Goal: Complete application form

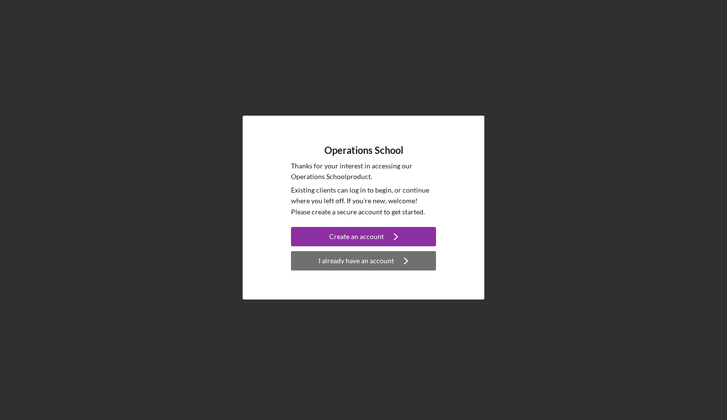
click at [373, 257] on div "I already have an account" at bounding box center [356, 260] width 75 height 19
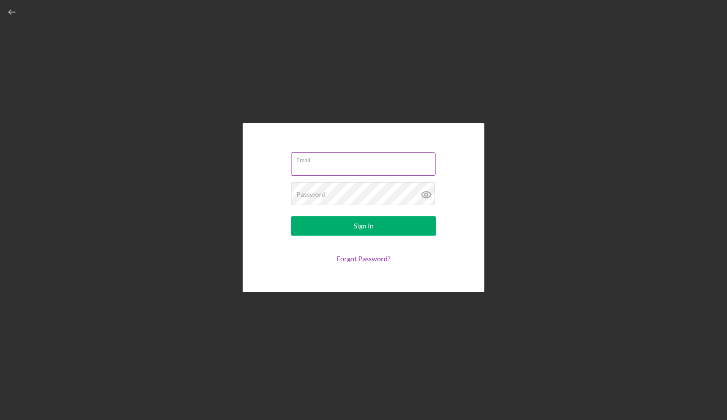
click at [373, 165] on input "Email" at bounding box center [363, 163] width 145 height 23
type input "[EMAIL_ADDRESS][DOMAIN_NAME]"
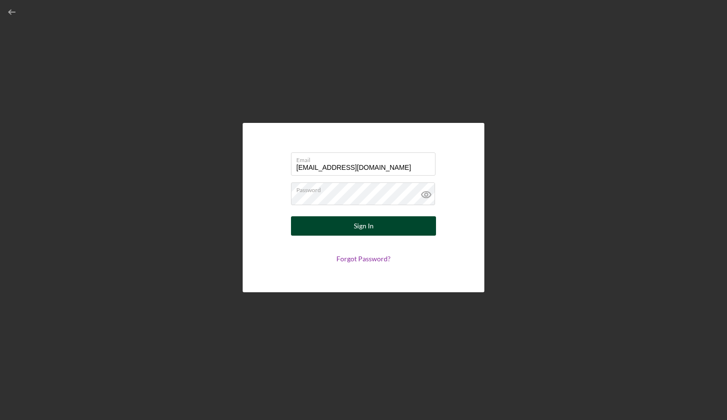
click at [406, 223] on button "Sign In" at bounding box center [363, 225] width 145 height 19
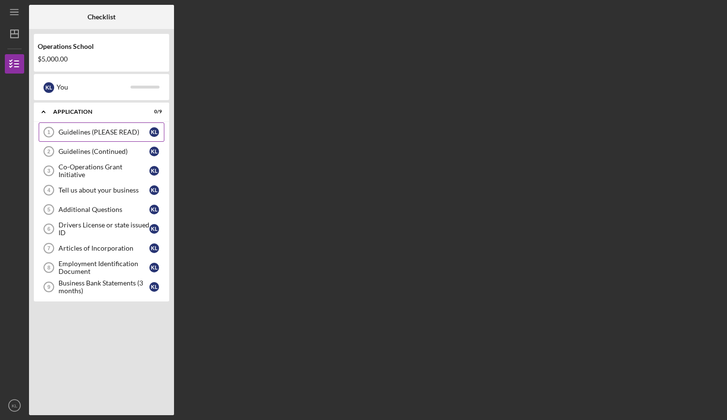
click at [139, 131] on div "Guidelines (PLEASE READ)" at bounding box center [104, 132] width 91 height 8
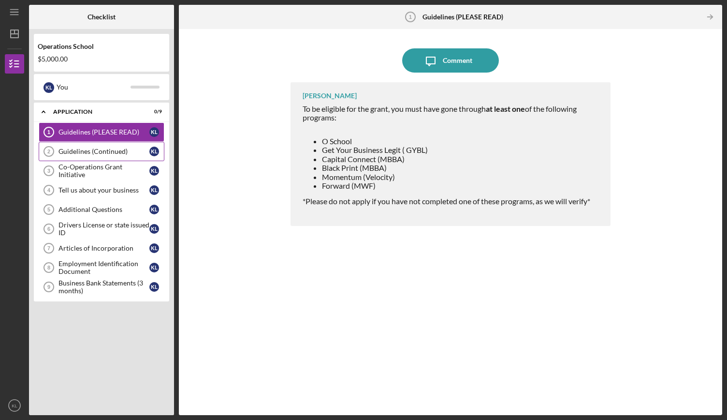
click at [103, 154] on div "Guidelines (Continued)" at bounding box center [104, 152] width 91 height 8
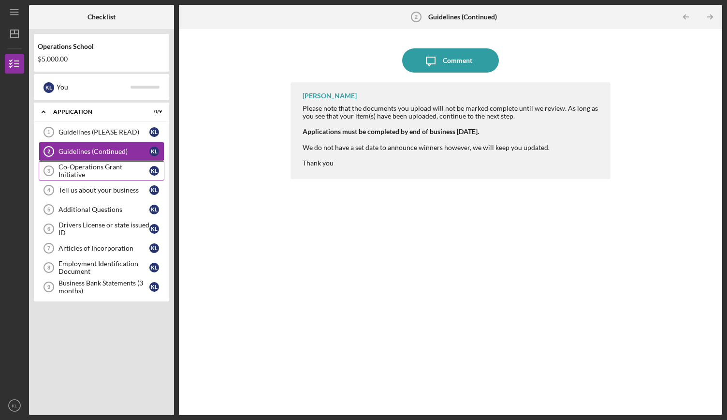
click at [107, 175] on link "Co-Operations Grant Initiative 3 Co-Operations Grant Initiative K L" at bounding box center [102, 170] width 126 height 19
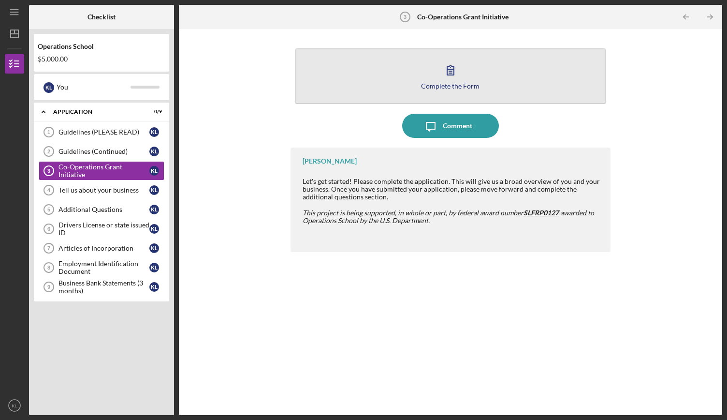
click at [449, 77] on icon "button" at bounding box center [451, 70] width 24 height 24
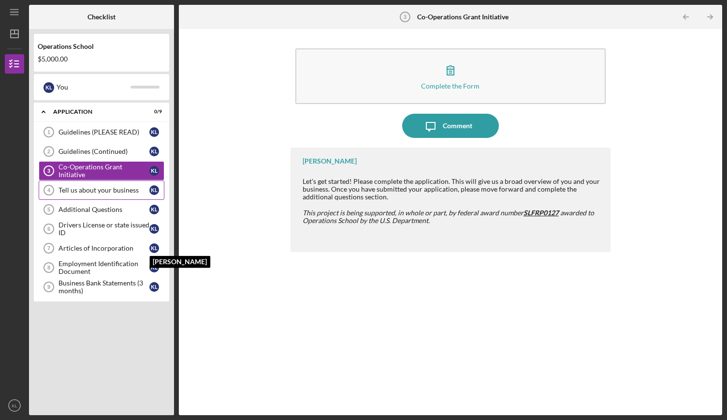
click at [108, 188] on div "Tell us about your business" at bounding box center [104, 190] width 91 height 8
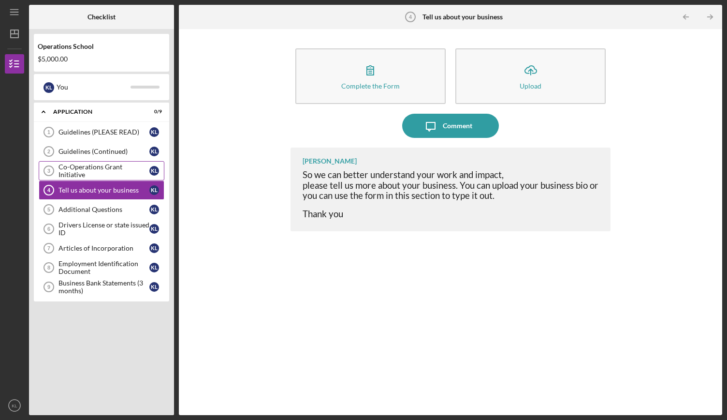
click at [119, 169] on div "Co-Operations Grant Initiative" at bounding box center [104, 170] width 91 height 15
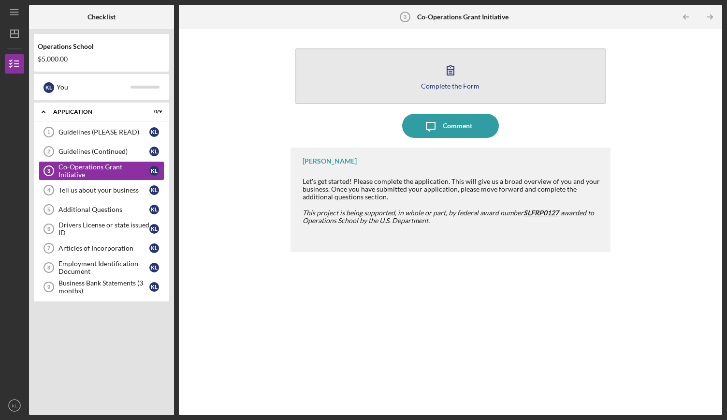
click at [462, 69] on icon "button" at bounding box center [451, 70] width 24 height 24
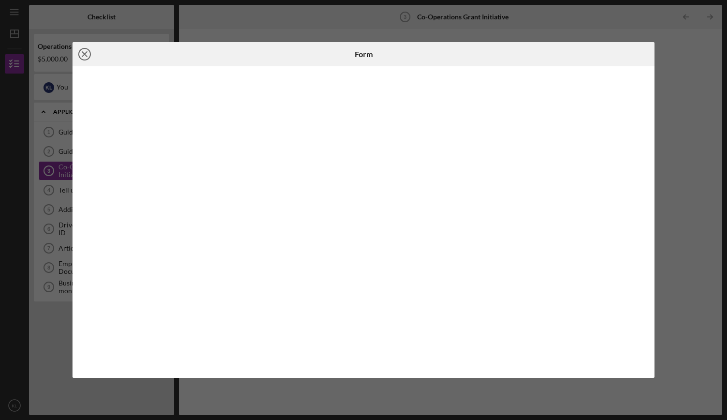
click at [90, 54] on circle at bounding box center [85, 54] width 12 height 12
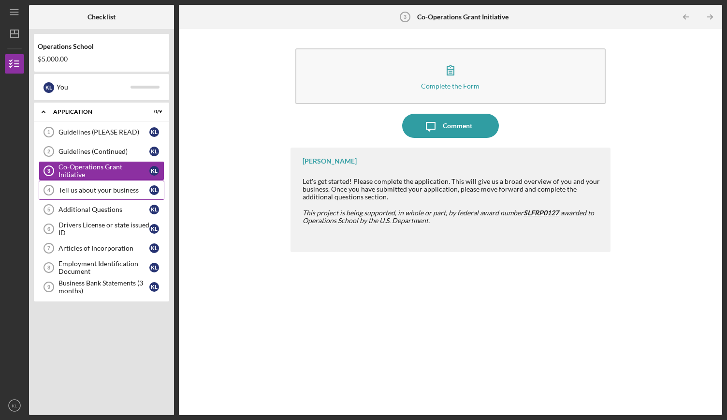
click at [103, 186] on div "Tell us about your business" at bounding box center [104, 190] width 91 height 8
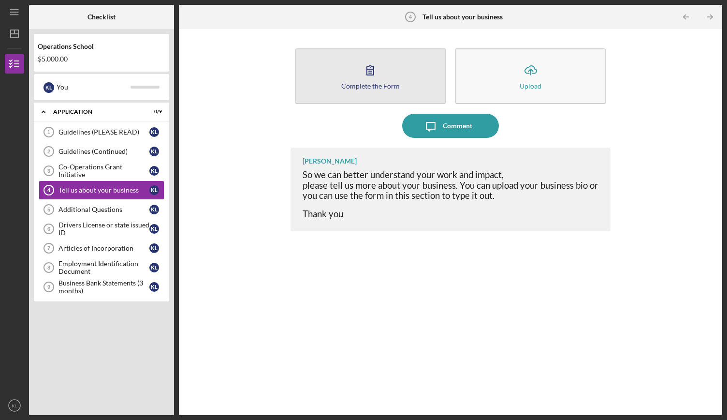
click at [374, 81] on icon "button" at bounding box center [370, 70] width 24 height 24
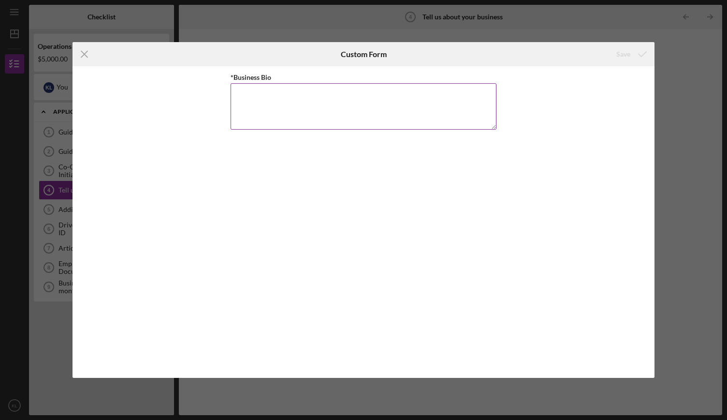
click at [280, 87] on textarea "*Business Bio" at bounding box center [364, 106] width 266 height 46
paste textarea "At [PERSON_NAME] (Knowledge. Legacy. Equity. Empowerment.), our mission is to c…"
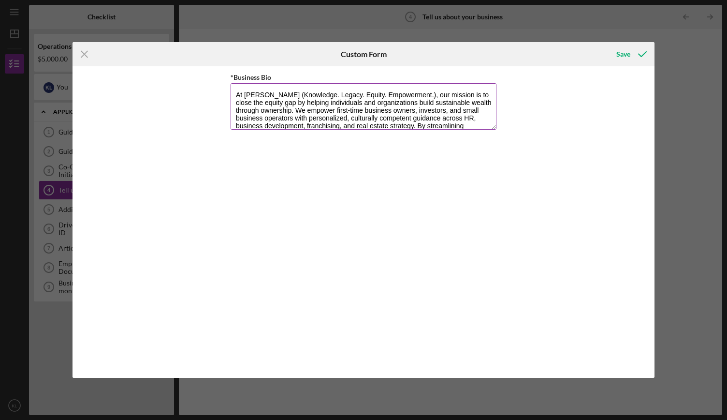
click at [399, 94] on textarea "At [PERSON_NAME] (Knowledge. Legacy. Equity. Empowerment.), our mission is to c…" at bounding box center [364, 106] width 266 height 46
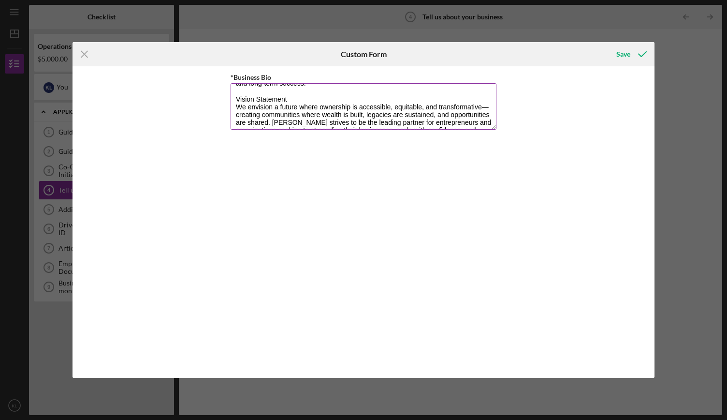
scroll to position [77, 0]
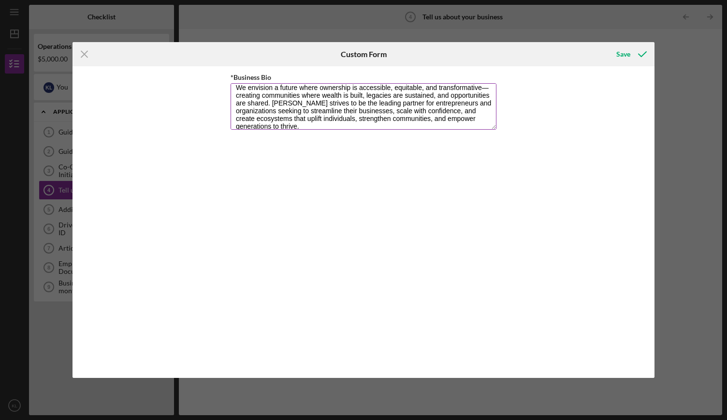
click at [236, 97] on textarea "At The [PERSON_NAME] Brand, our mission is to close the equity gap by helping i…" at bounding box center [364, 106] width 266 height 46
click at [328, 96] on textarea "At The [PERSON_NAME] Brand, our mission is to close the equity gap by helping i…" at bounding box center [364, 106] width 266 height 46
click at [345, 94] on textarea "At The [PERSON_NAME] Brand, our mission is to close the equity gap by helping i…" at bounding box center [364, 106] width 266 height 46
click at [323, 122] on textarea "At The [PERSON_NAME] Brand, our mission is to close the equity gap by helping i…" at bounding box center [364, 106] width 266 height 46
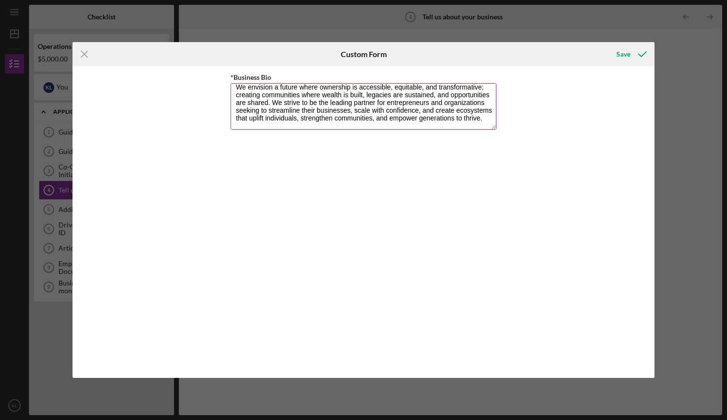
scroll to position [94, 0]
paste textarea "[PERSON_NAME] is the Founder of The [PERSON_NAME] Brand (Knowledge • Legacy • E…"
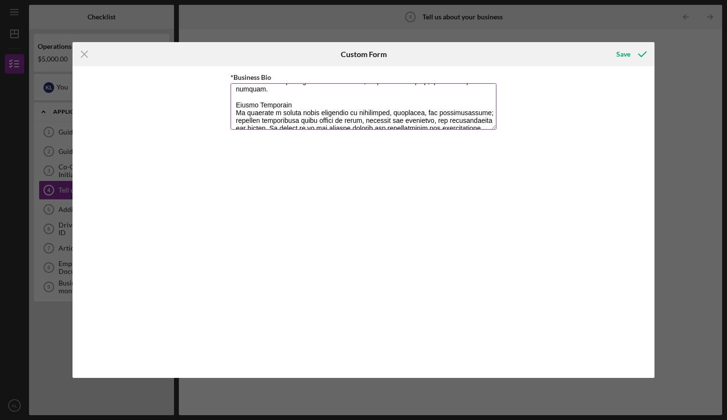
scroll to position [0, 0]
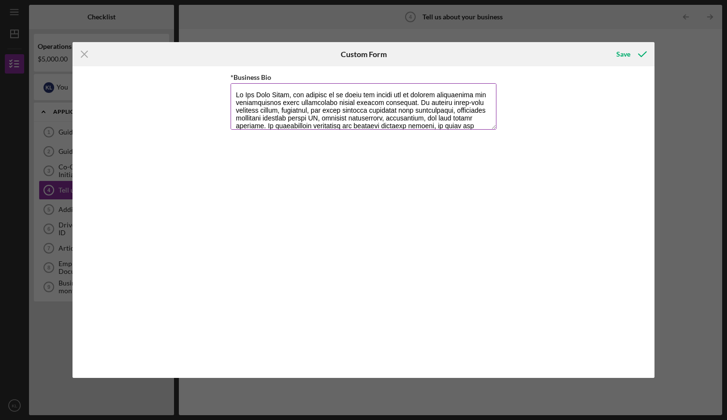
drag, startPoint x: 381, startPoint y: 112, endPoint x: 289, endPoint y: 123, distance: 92.1
click at [289, 123] on textarea "*Business Bio" at bounding box center [364, 106] width 266 height 46
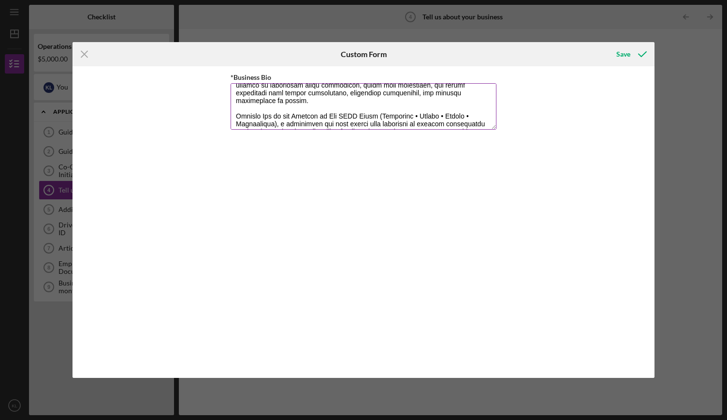
scroll to position [109, 0]
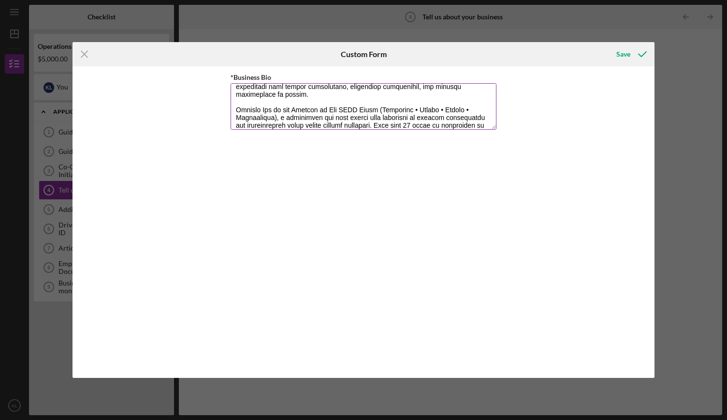
click at [362, 107] on textarea "*Business Bio" at bounding box center [364, 106] width 266 height 46
click at [357, 108] on textarea "*Business Bio" at bounding box center [364, 106] width 266 height 46
click at [281, 118] on textarea "*Business Bio" at bounding box center [364, 106] width 266 height 46
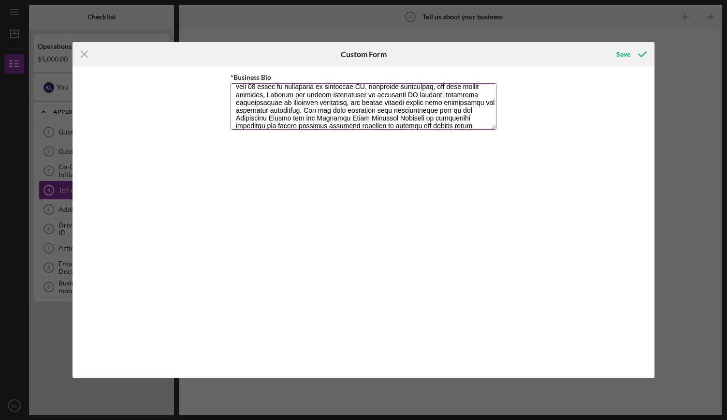
scroll to position [163, 0]
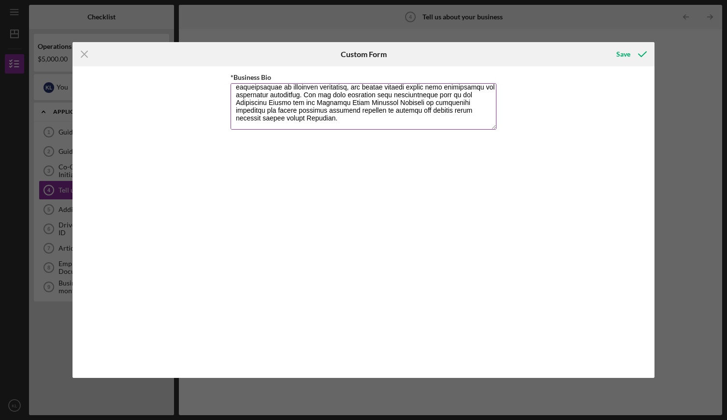
drag, startPoint x: 297, startPoint y: 110, endPoint x: 307, endPoint y: 112, distance: 9.9
click at [307, 112] on textarea "*Business Bio" at bounding box center [364, 106] width 266 height 46
click at [325, 111] on textarea "*Business Bio" at bounding box center [364, 106] width 266 height 46
click at [354, 110] on textarea "*Business Bio" at bounding box center [364, 106] width 266 height 46
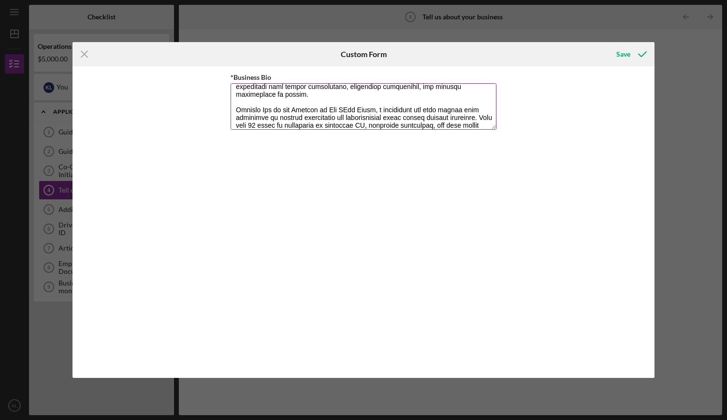
scroll to position [129, 0]
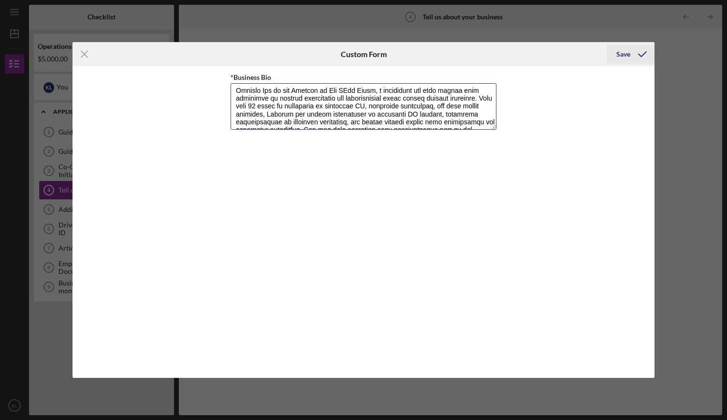
type textarea "At The [PERSON_NAME] Brand, our mission is to close the equity gap by helping i…"
click at [630, 54] on div "Save" at bounding box center [624, 53] width 14 height 19
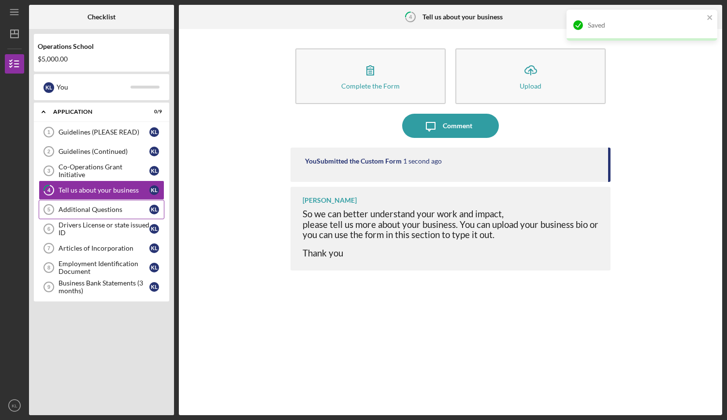
click at [113, 206] on div "Additional Questions" at bounding box center [104, 210] width 91 height 8
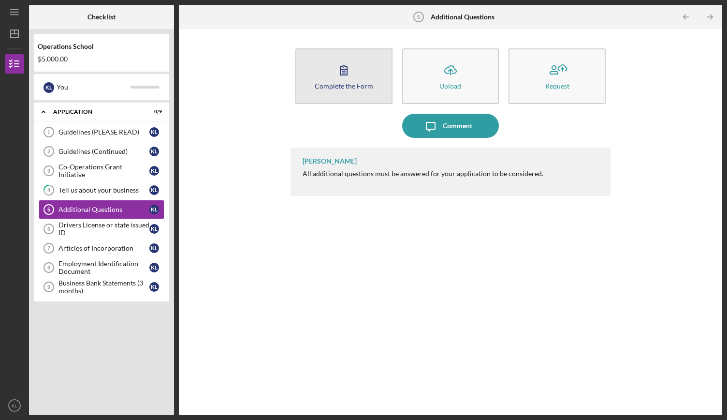
click at [348, 78] on icon "button" at bounding box center [344, 70] width 24 height 24
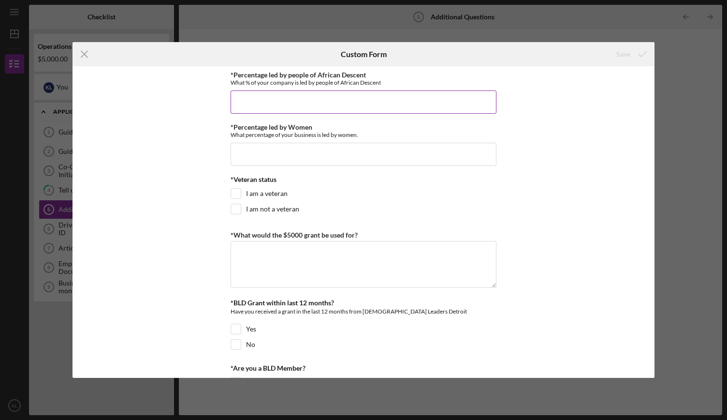
click at [340, 101] on input "*Percentage led by people of African Descent" at bounding box center [364, 101] width 266 height 23
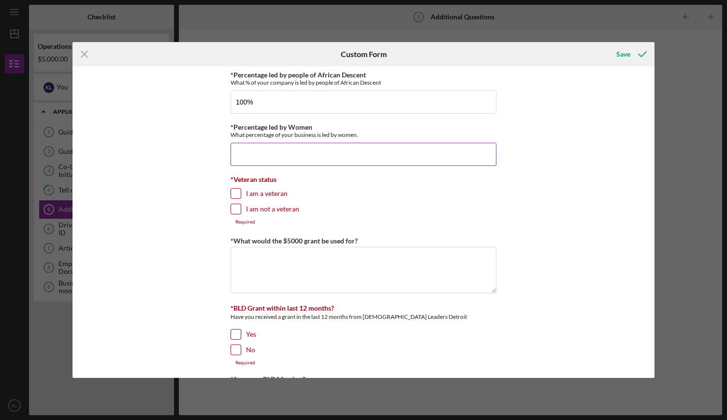
type input "100.00000%"
click at [321, 150] on input "*Percentage led by Women" at bounding box center [364, 154] width 266 height 23
type input "100.00000%"
click at [235, 208] on input "I am not a veteran" at bounding box center [236, 209] width 10 height 10
checkbox input "true"
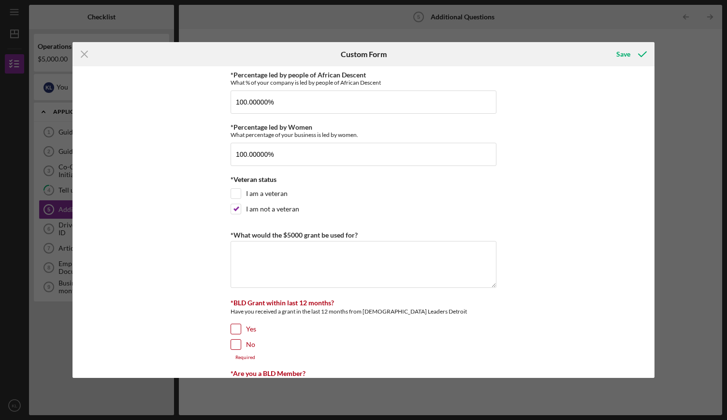
click at [233, 342] on input "No" at bounding box center [236, 345] width 10 height 10
checkbox input "true"
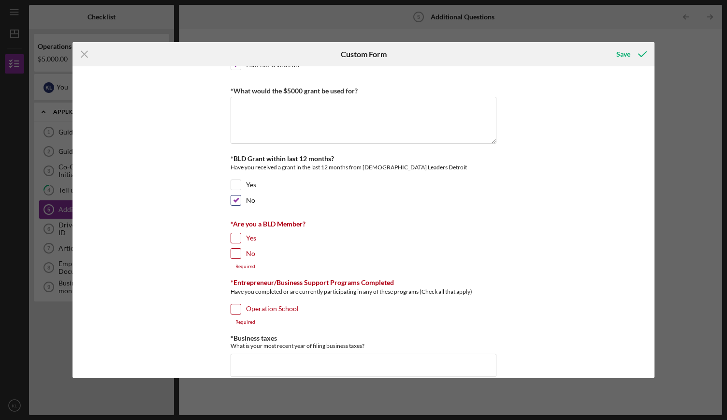
scroll to position [144, 0]
click at [233, 233] on input "Yes" at bounding box center [236, 238] width 10 height 10
checkbox input "true"
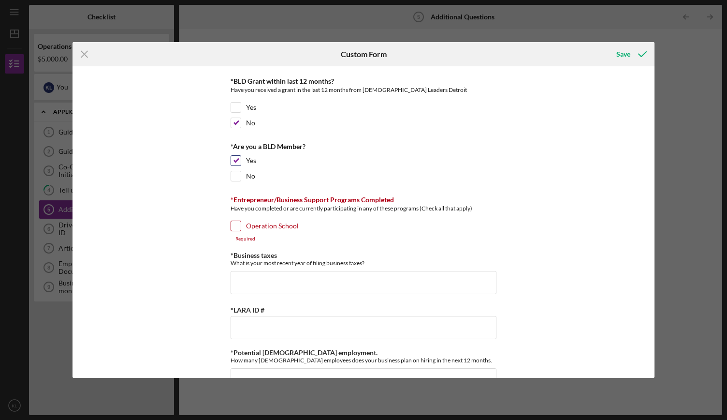
scroll to position [223, 0]
click at [236, 219] on input "Operation School" at bounding box center [236, 224] width 10 height 10
checkbox input "true"
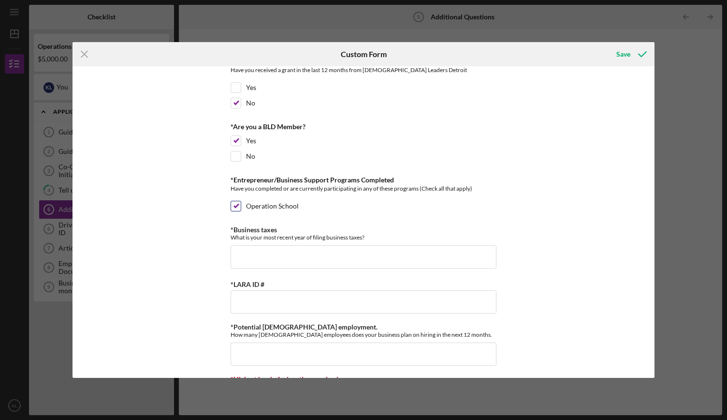
scroll to position [240, 0]
click at [384, 255] on input "*Business taxes" at bounding box center [364, 258] width 266 height 23
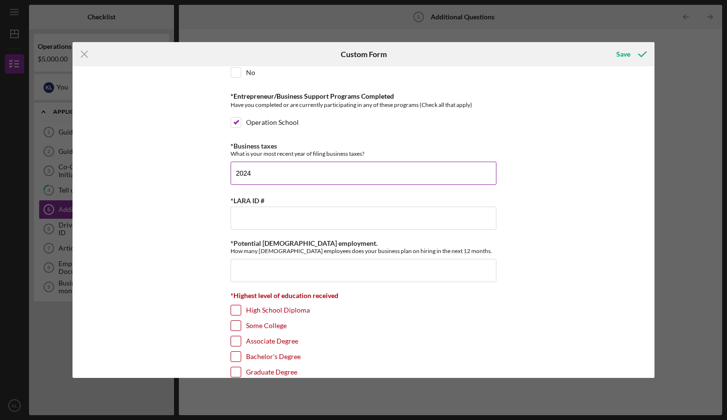
scroll to position [332, 0]
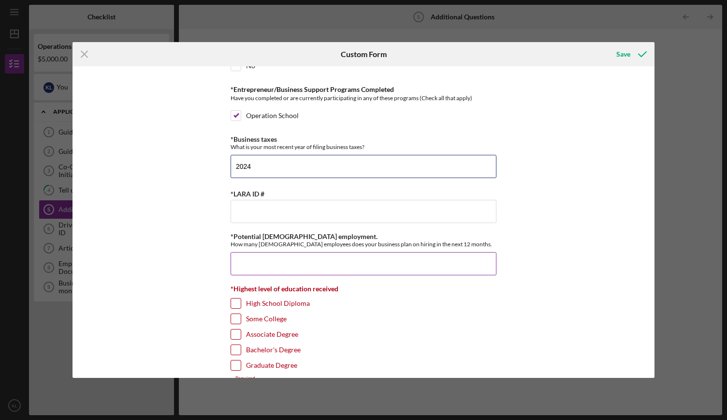
type input "2024"
click at [418, 260] on input "*Potential [DEMOGRAPHIC_DATA] employment." at bounding box center [364, 263] width 266 height 23
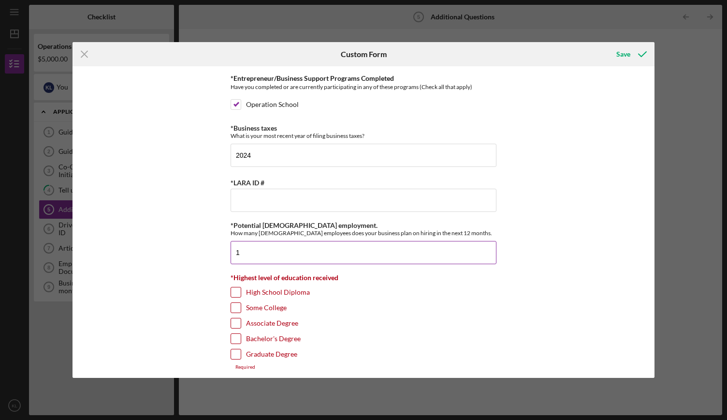
scroll to position [342, 0]
type input "1"
click at [238, 334] on input "Bachelor's Degree" at bounding box center [236, 339] width 10 height 10
checkbox input "true"
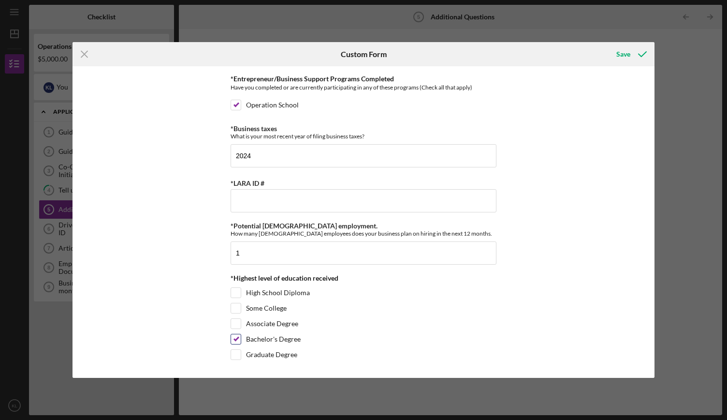
scroll to position [338, 0]
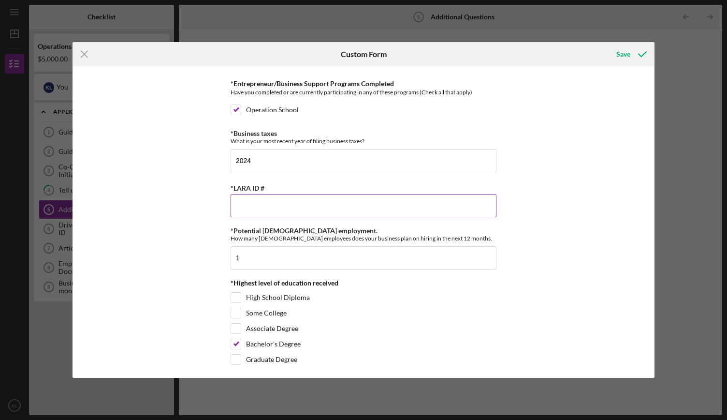
click at [266, 202] on input "*LARA ID #" at bounding box center [364, 205] width 266 height 23
paste input "802975801"
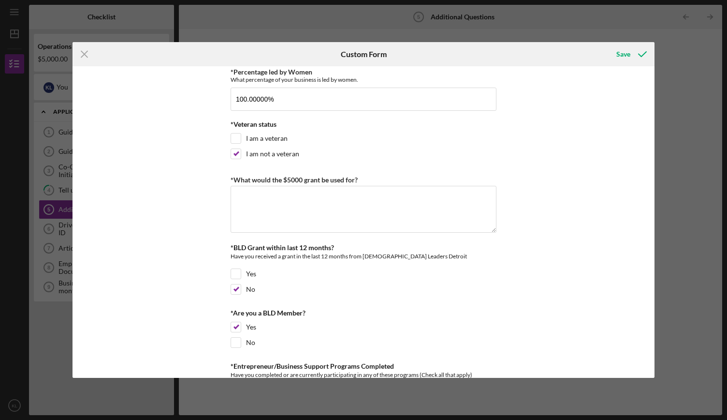
scroll to position [0, 0]
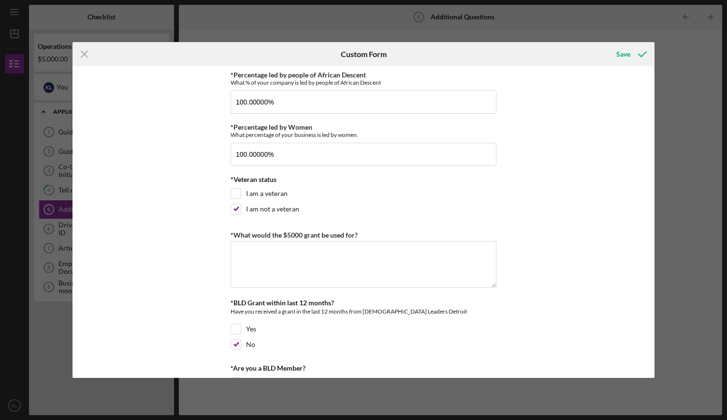
type input "802975801"
click at [271, 253] on textarea "*What would the $5000 grant be used for?" at bounding box center [364, 264] width 266 height 46
paste textarea "If approved, this grant will be used to support the [PERSON_NAME] Brand’s websi…"
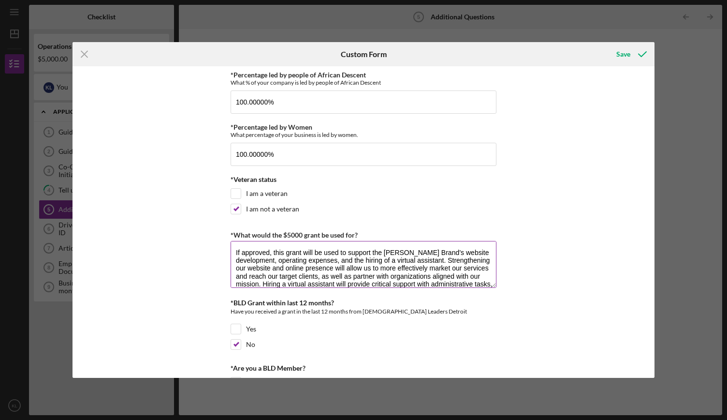
click at [236, 251] on textarea "If approved, this grant will be used to support the [PERSON_NAME] Brand’s websi…" at bounding box center [364, 264] width 266 height 46
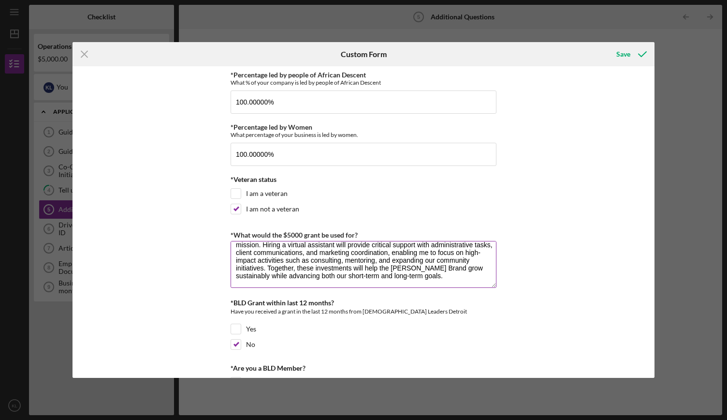
scroll to position [46, 0]
click at [288, 266] on textarea "If approved, this grant will be used to support the [PERSON_NAME] Brand’s websi…" at bounding box center [364, 264] width 266 height 46
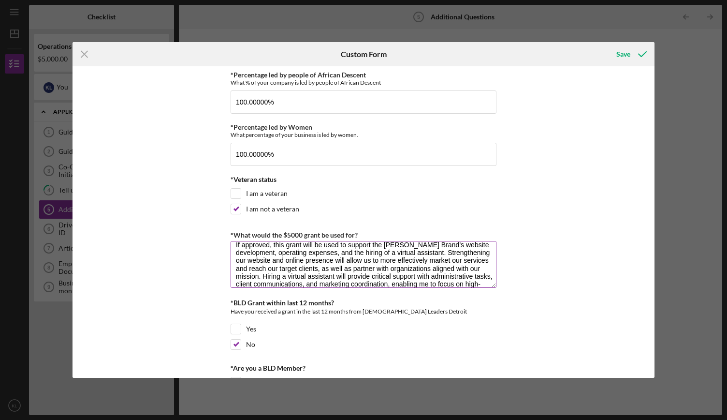
scroll to position [0, 0]
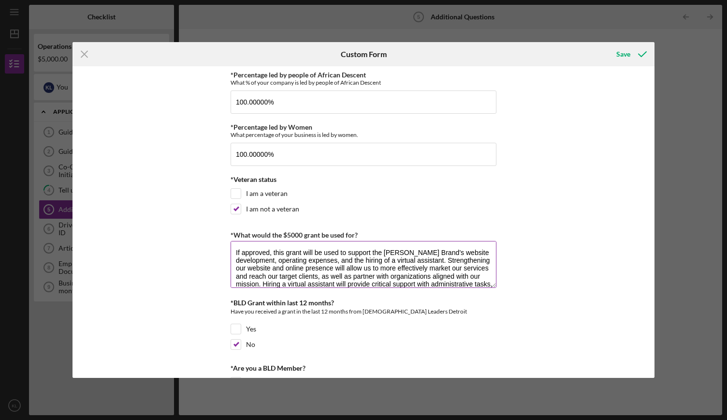
drag, startPoint x: 424, startPoint y: 251, endPoint x: 371, endPoint y: 252, distance: 52.3
click at [371, 252] on textarea "If approved, this grant will be used to support the [PERSON_NAME] Brand’s websi…" at bounding box center [364, 264] width 266 height 46
type textarea "If approved, this grant will be used to support our website development, operat…"
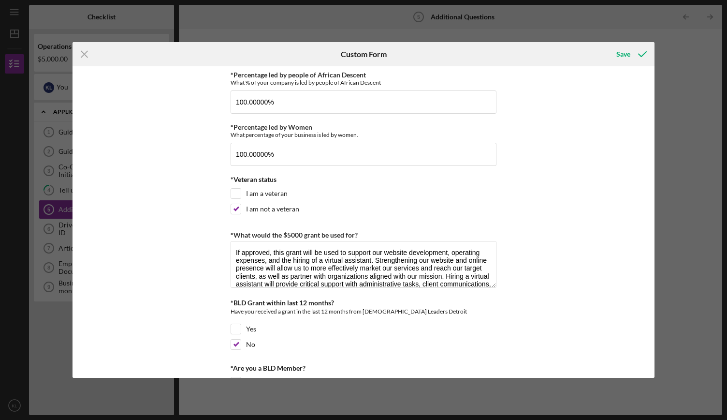
click at [575, 241] on div "*Percentage led by people of African Descent What % of your company is led by p…" at bounding box center [364, 221] width 582 height 311
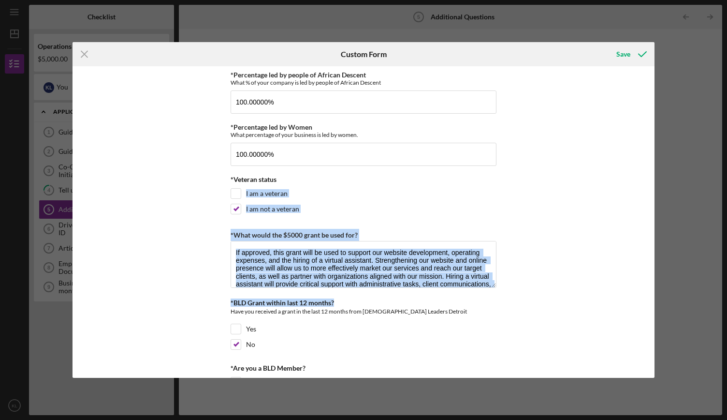
drag, startPoint x: 654, startPoint y: 178, endPoint x: 657, endPoint y: 296, distance: 118.0
click at [657, 296] on div "Icon/Menu Close Custom Form Save *Percentage led by people of [DEMOGRAPHIC_DATA…" at bounding box center [363, 210] width 727 height 420
click at [609, 294] on div "*Percentage led by people of African Descent What % of your company is led by p…" at bounding box center [364, 221] width 582 height 311
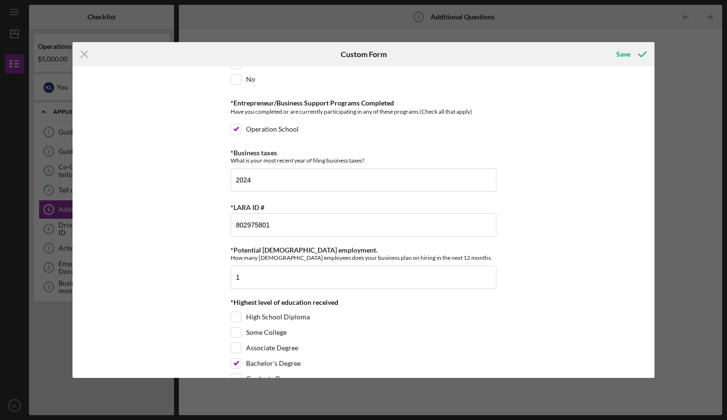
scroll to position [338, 0]
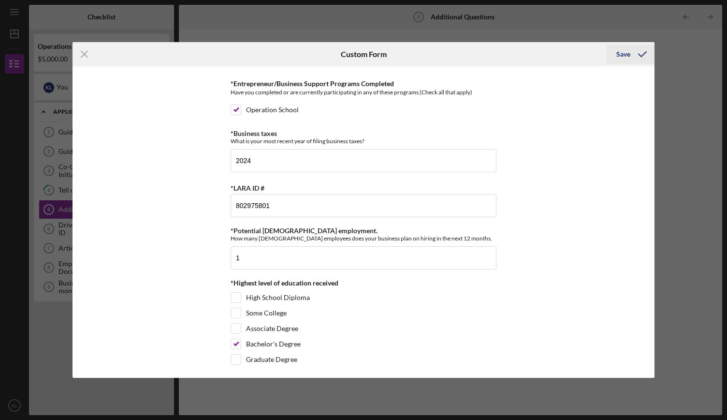
click at [620, 57] on div "Save" at bounding box center [624, 53] width 14 height 19
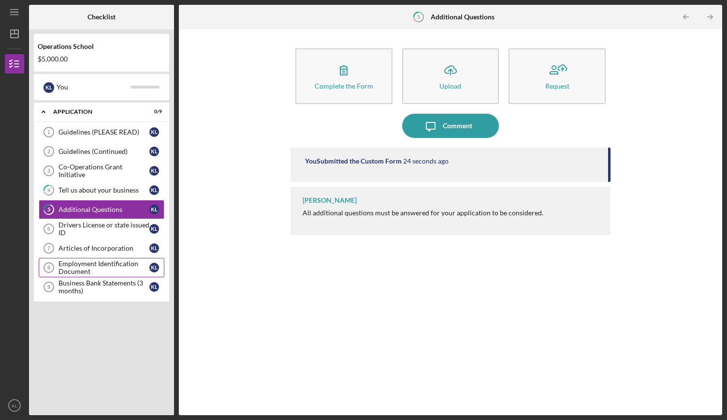
click at [113, 260] on div "Employment Identification Document" at bounding box center [104, 267] width 91 height 15
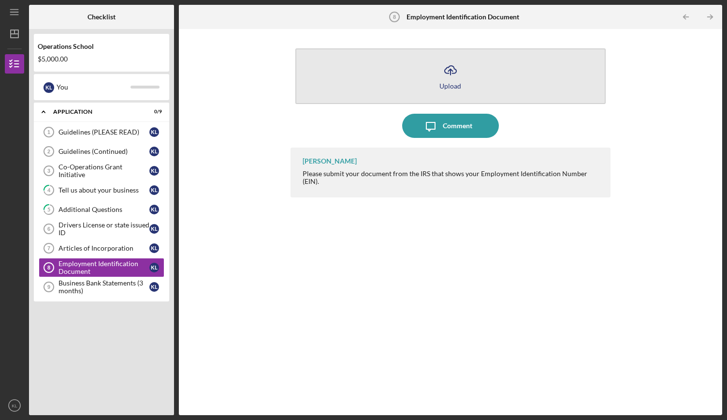
click at [455, 78] on icon "Icon/Upload" at bounding box center [451, 70] width 24 height 24
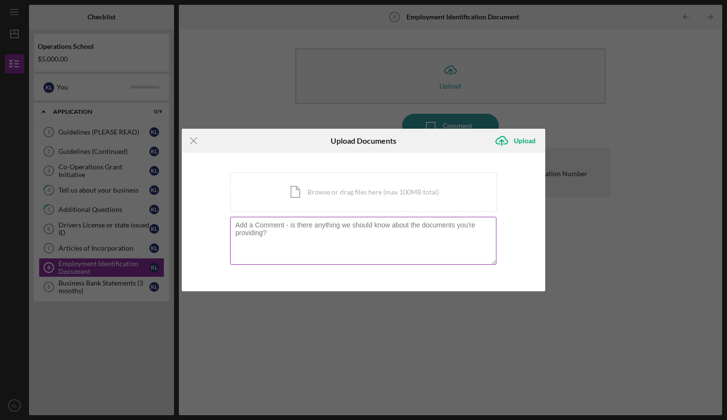
click at [327, 225] on textarea at bounding box center [363, 240] width 266 height 47
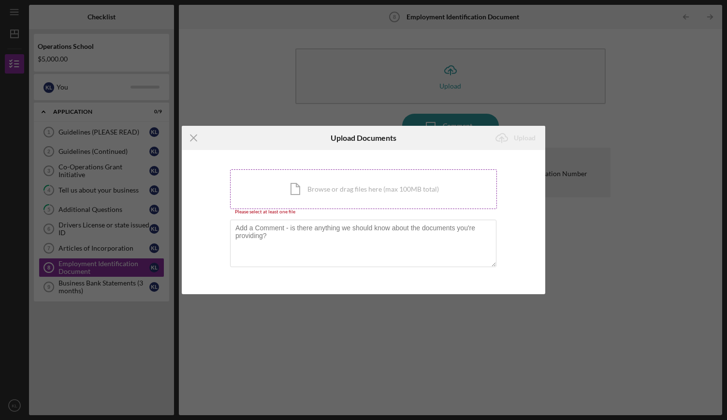
click at [341, 192] on div "Icon/Document Browse or drag files here (max 100MB total) Tap to choose files o…" at bounding box center [363, 189] width 267 height 40
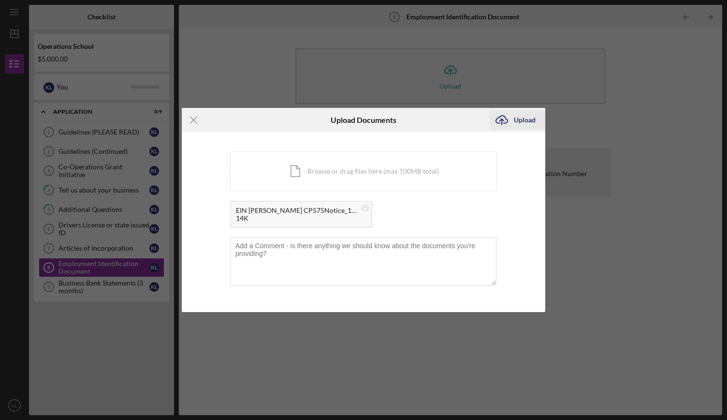
click at [525, 122] on div "Upload" at bounding box center [525, 119] width 22 height 19
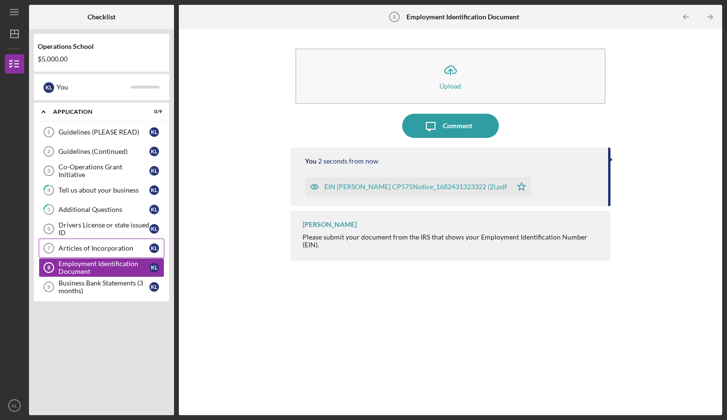
click at [85, 248] on div "Articles of Incorporation" at bounding box center [104, 248] width 91 height 8
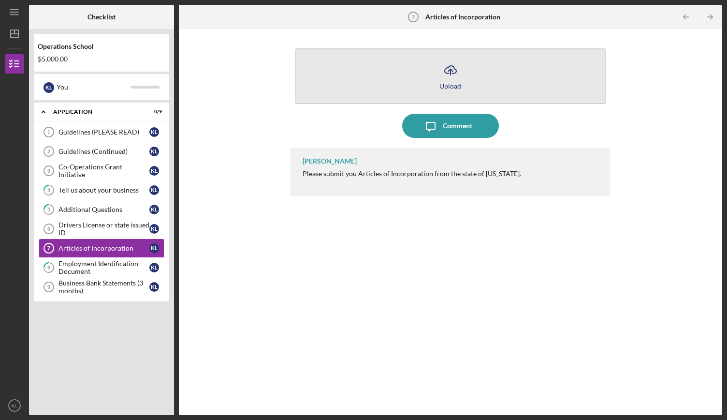
click at [450, 78] on icon "Icon/Upload" at bounding box center [451, 70] width 24 height 24
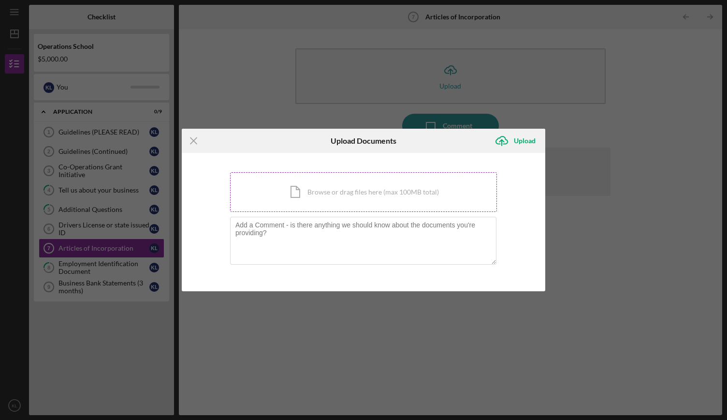
click at [326, 202] on div "Icon/Document Browse or drag files here (max 100MB total) Tap to choose files o…" at bounding box center [363, 192] width 267 height 40
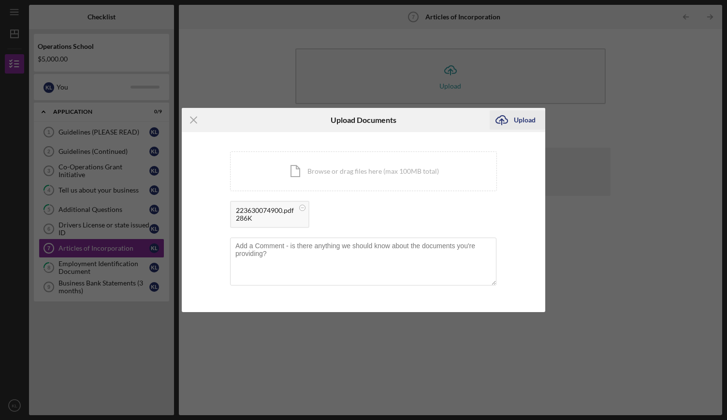
click at [524, 116] on div "Upload" at bounding box center [525, 119] width 22 height 19
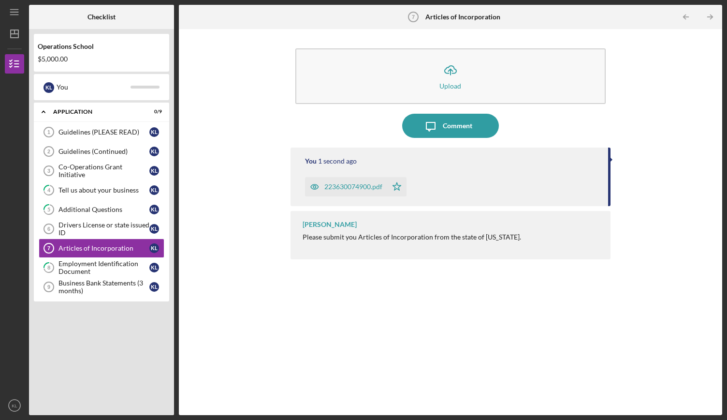
click at [59, 313] on div "Icon/Expander Application 0 / 9 Guidelines (PLEASE READ) 1 Guidelines (PLEASE R…" at bounding box center [101, 257] width 135 height 308
click at [74, 288] on div "Business Bank Statements (3 months)" at bounding box center [104, 286] width 91 height 15
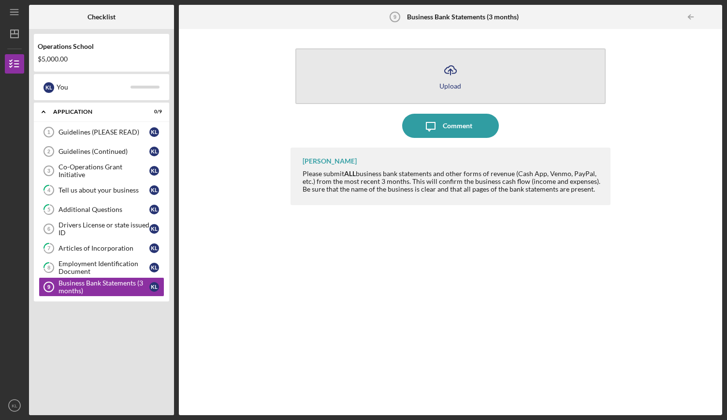
click at [455, 75] on icon "Icon/Upload" at bounding box center [451, 70] width 24 height 24
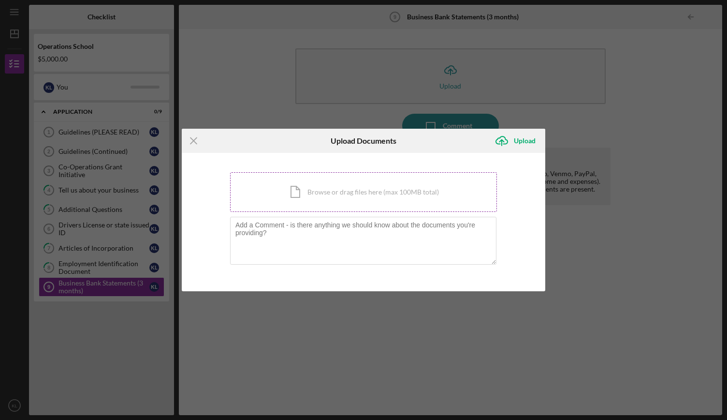
click at [322, 194] on div "Icon/Document Browse or drag files here (max 100MB total) Tap to choose files o…" at bounding box center [363, 192] width 267 height 40
click at [315, 199] on div "Icon/Document Browse or drag files here (max 100MB total) Tap to choose files o…" at bounding box center [363, 192] width 267 height 40
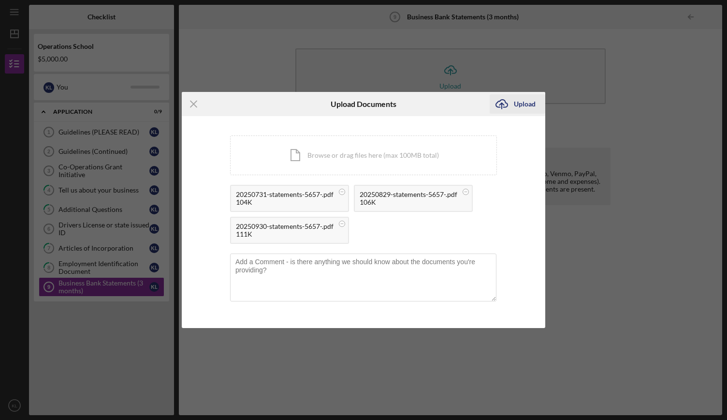
click at [524, 101] on div "Upload" at bounding box center [525, 103] width 22 height 19
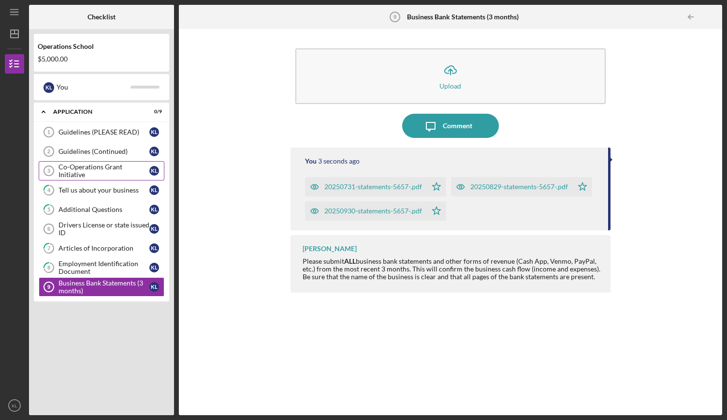
click at [111, 173] on div "Co-Operations Grant Initiative" at bounding box center [104, 170] width 91 height 15
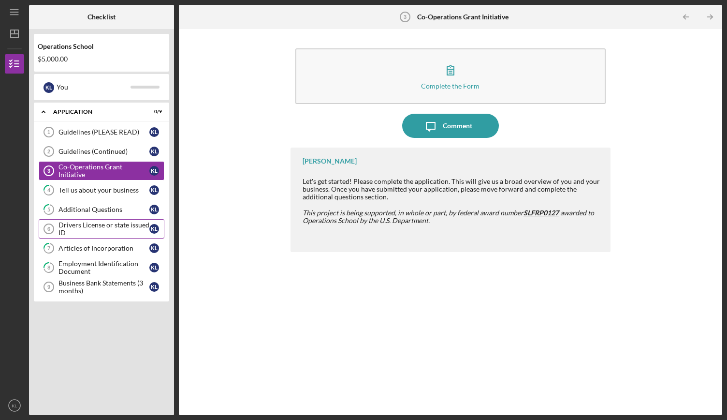
click at [105, 226] on div "Drivers License or state issued ID" at bounding box center [104, 228] width 91 height 15
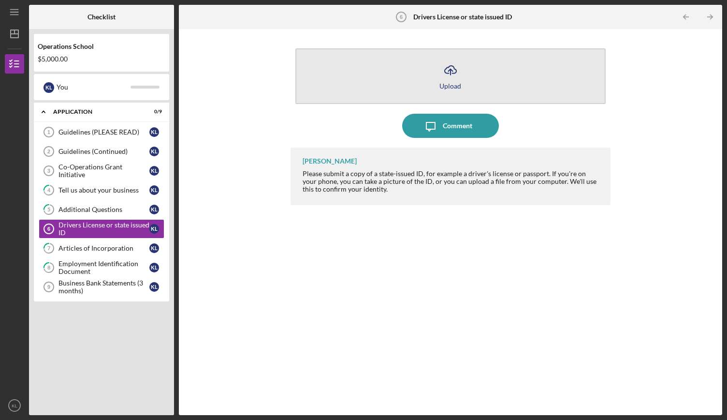
click at [455, 78] on icon "Icon/Upload" at bounding box center [451, 70] width 24 height 24
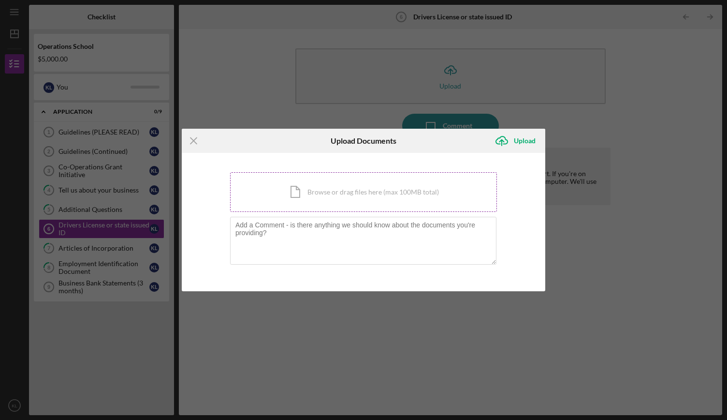
click at [391, 195] on div "Icon/Document Browse or drag files here (max 100MB total) Tap to choose files o…" at bounding box center [363, 192] width 267 height 40
click at [323, 196] on div "Icon/Document Browse or drag files here (max 100MB total) Tap to choose files o…" at bounding box center [363, 192] width 267 height 40
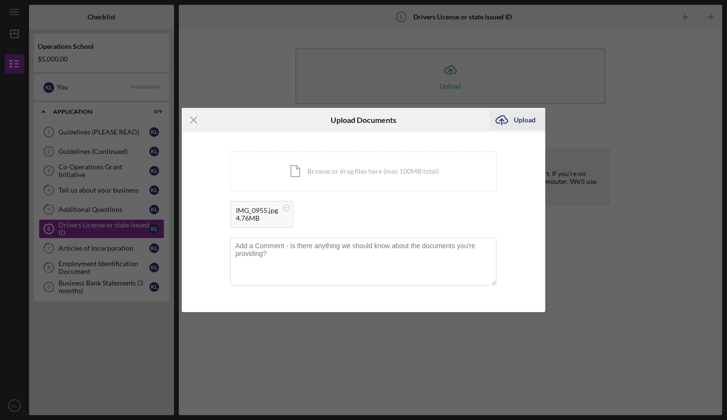
click at [523, 121] on div "Upload" at bounding box center [525, 119] width 22 height 19
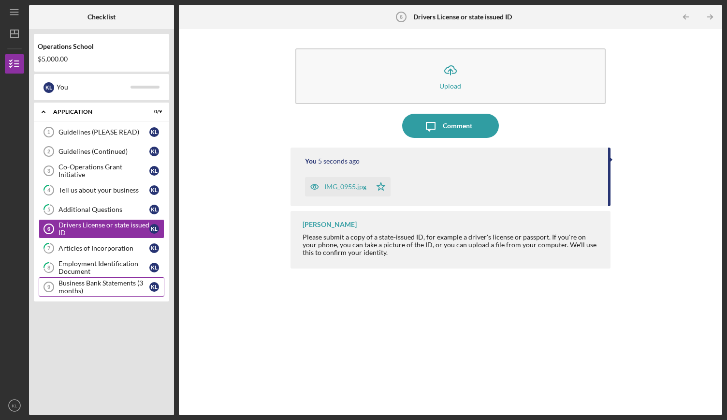
click at [97, 290] on div "Business Bank Statements (3 months)" at bounding box center [104, 286] width 91 height 15
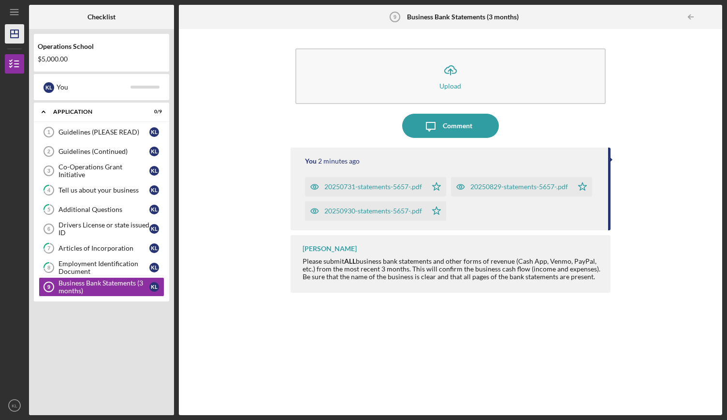
click at [5, 32] on icon "Icon/Dashboard" at bounding box center [14, 34] width 24 height 24
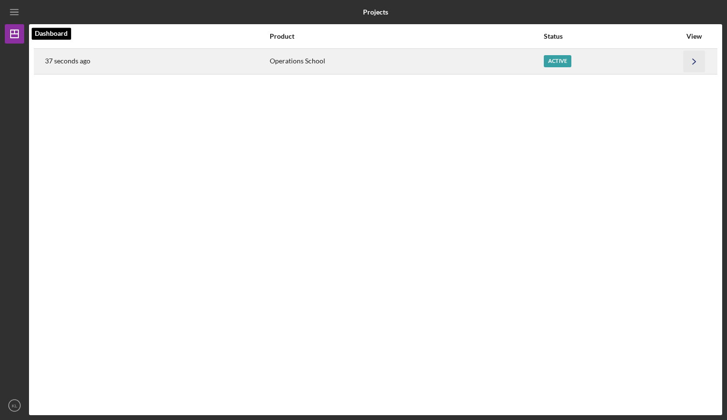
click at [693, 63] on icon "Icon/Navigate" at bounding box center [695, 61] width 22 height 22
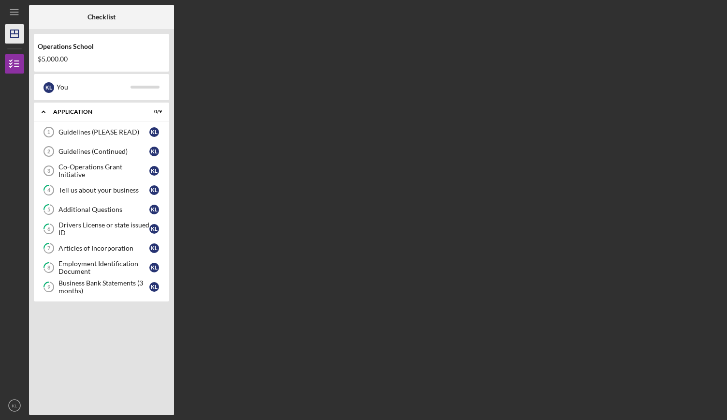
click at [7, 30] on icon "Icon/Dashboard" at bounding box center [14, 34] width 24 height 24
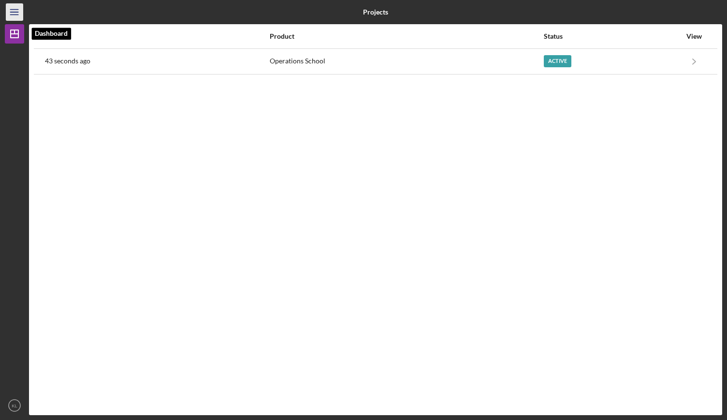
click at [12, 17] on icon "Icon/Menu" at bounding box center [15, 12] width 22 height 22
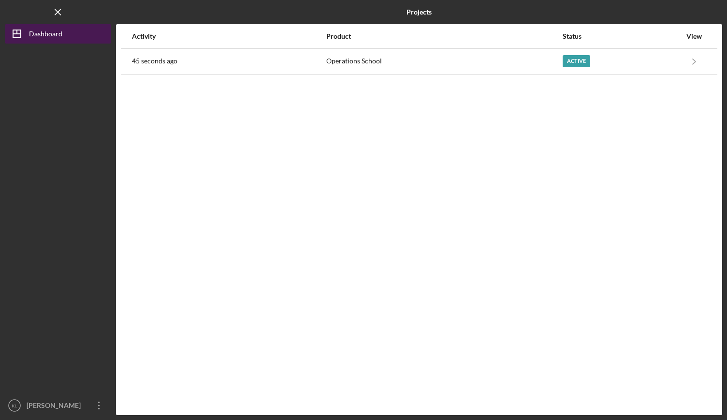
click at [80, 32] on button "Icon/Dashboard Dashboard" at bounding box center [58, 33] width 106 height 19
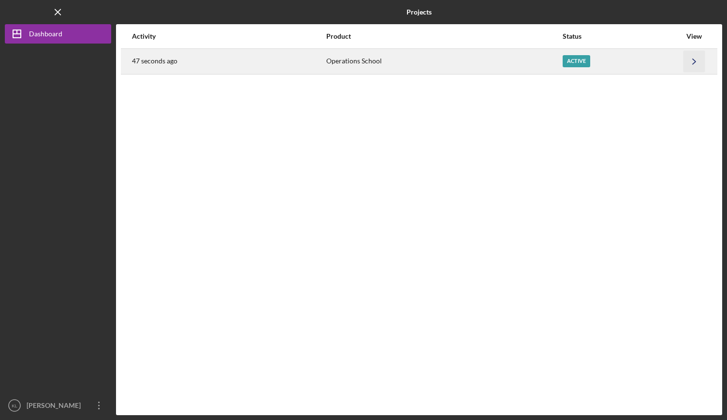
click at [694, 61] on icon "Icon/Navigate" at bounding box center [695, 61] width 22 height 22
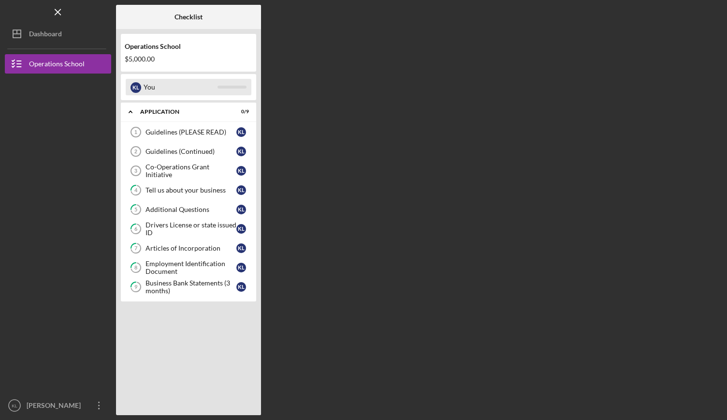
click at [202, 87] on div "You" at bounding box center [181, 87] width 74 height 16
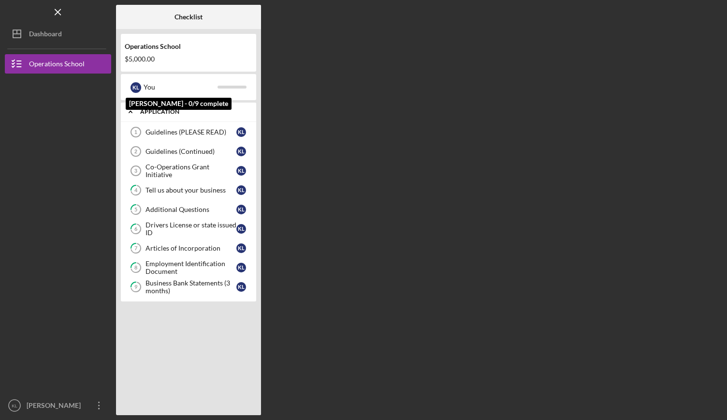
click at [226, 118] on div "Icon/Expander Application 0 / 9" at bounding box center [188, 112] width 135 height 20
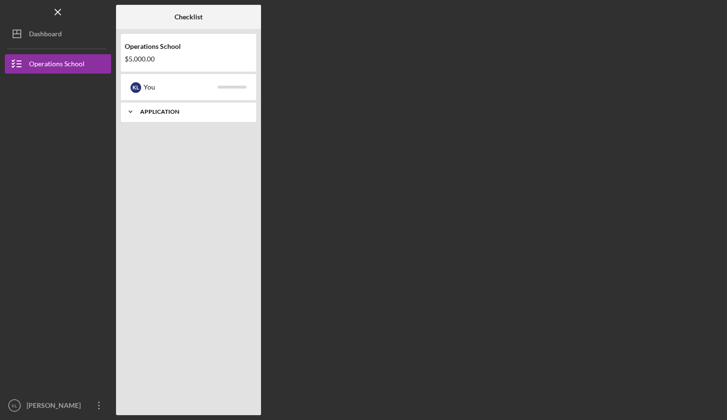
click at [134, 114] on icon "Icon/Expander" at bounding box center [130, 111] width 19 height 19
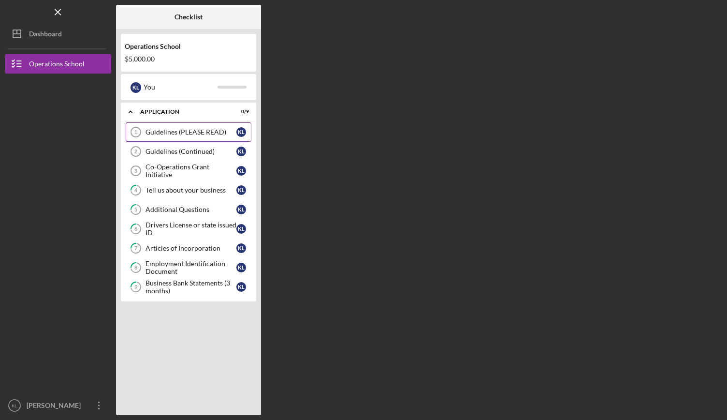
click at [193, 133] on div "Guidelines (PLEASE READ)" at bounding box center [191, 132] width 91 height 8
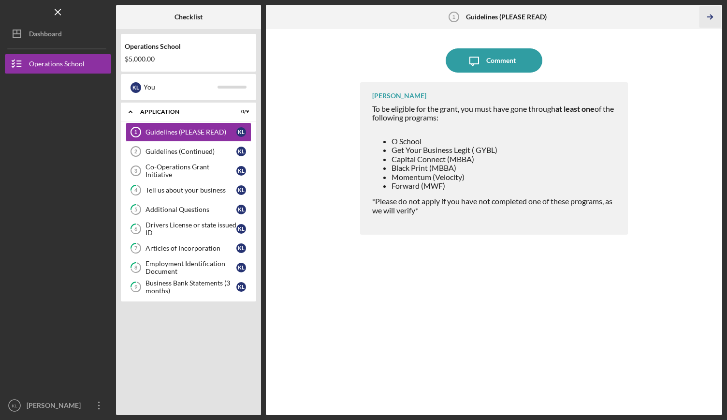
click at [711, 17] on line "button" at bounding box center [710, 17] width 5 height 0
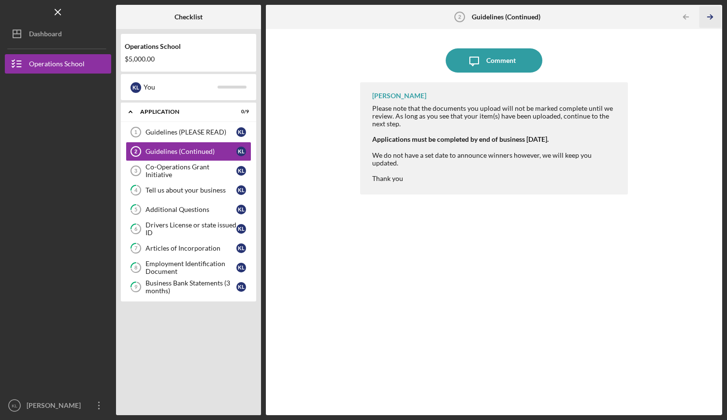
click at [711, 17] on line "button" at bounding box center [710, 17] width 5 height 0
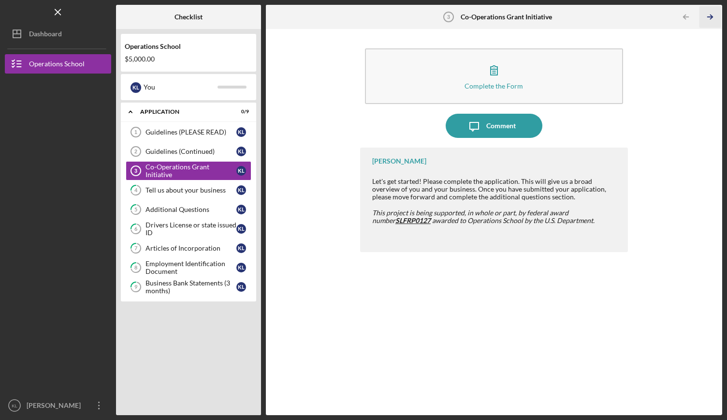
click at [713, 22] on icon "Icon/Table Pagination Arrow" at bounding box center [711, 17] width 22 height 22
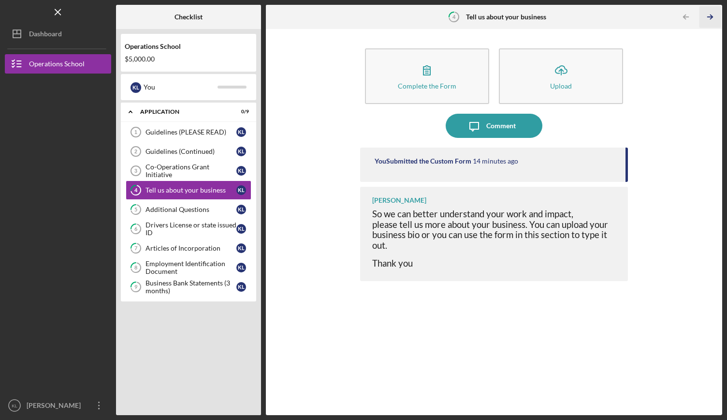
click at [711, 17] on line "button" at bounding box center [710, 17] width 5 height 0
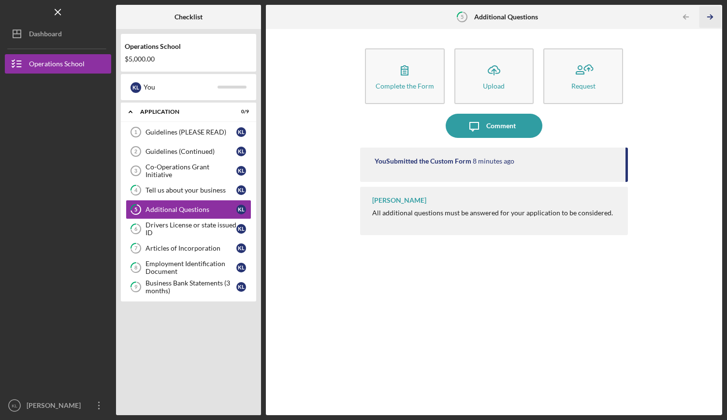
click at [718, 21] on icon "Icon/Table Pagination Arrow" at bounding box center [711, 17] width 22 height 22
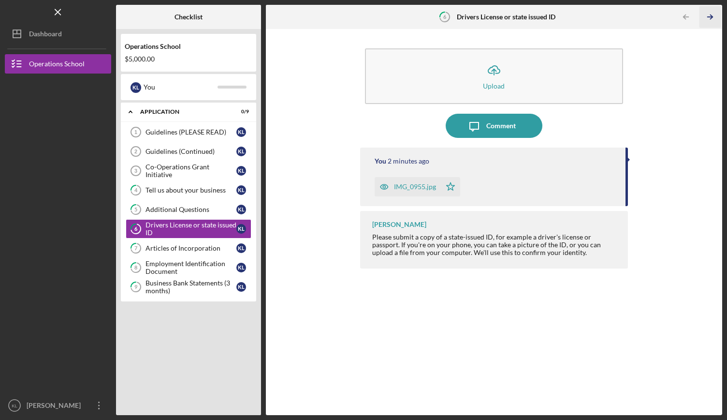
click at [720, 21] on icon "Icon/Table Pagination Arrow" at bounding box center [711, 17] width 22 height 22
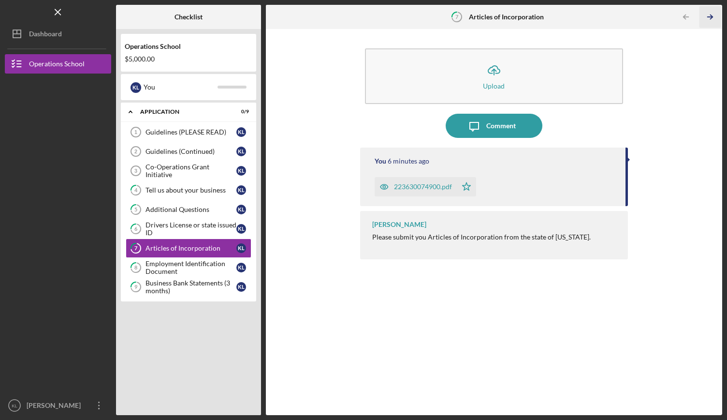
click at [719, 23] on icon "Icon/Table Pagination Arrow" at bounding box center [711, 17] width 22 height 22
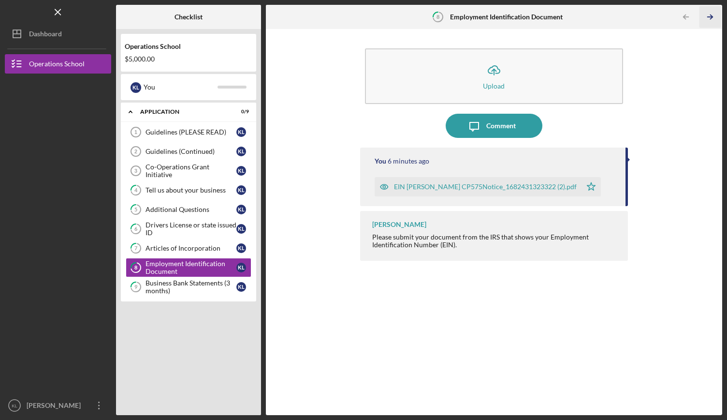
click at [711, 17] on line "button" at bounding box center [710, 17] width 5 height 0
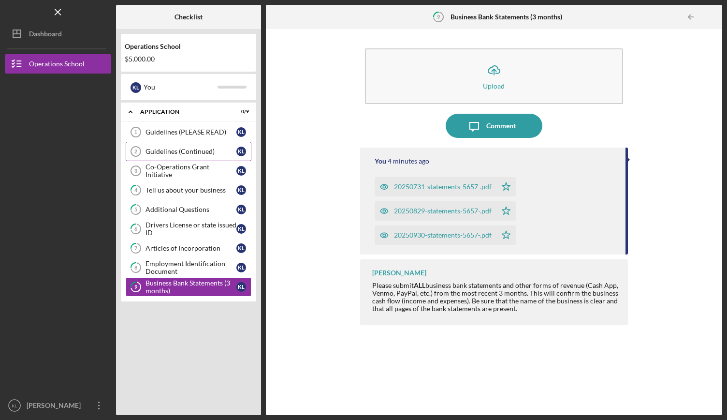
click at [183, 156] on link "Guidelines (Continued) 2 Guidelines (Continued) K L" at bounding box center [189, 151] width 126 height 19
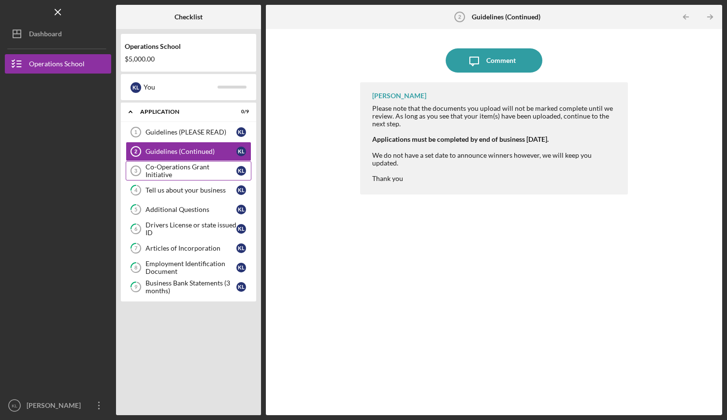
click at [196, 175] on link "Co-Operations Grant Initiative 3 Co-Operations Grant Initiative K L" at bounding box center [189, 170] width 126 height 19
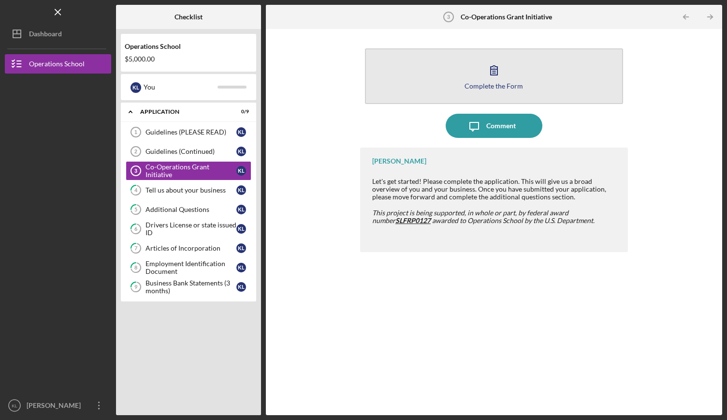
click at [527, 82] on button "Complete the Form Form" at bounding box center [494, 76] width 258 height 56
click at [498, 79] on icon "button" at bounding box center [494, 70] width 24 height 24
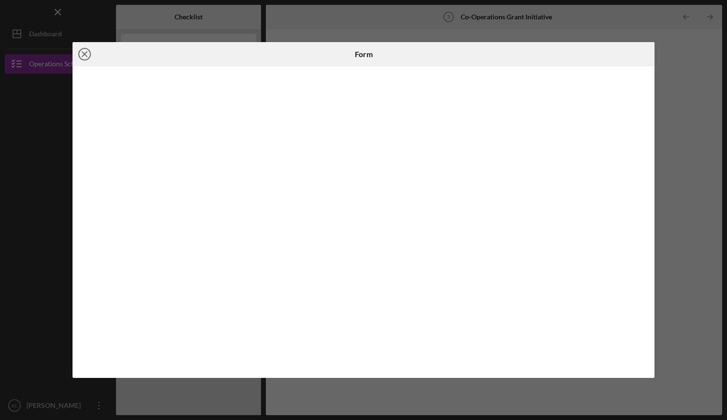
click at [85, 56] on icon "Icon/Close" at bounding box center [85, 54] width 24 height 24
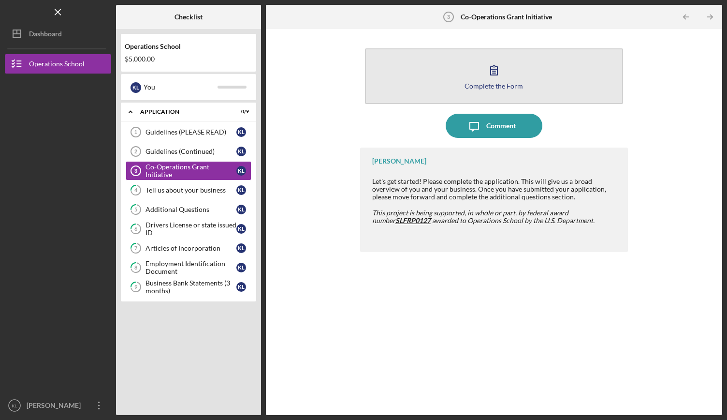
click at [498, 82] on div "Complete the Form" at bounding box center [494, 85] width 59 height 7
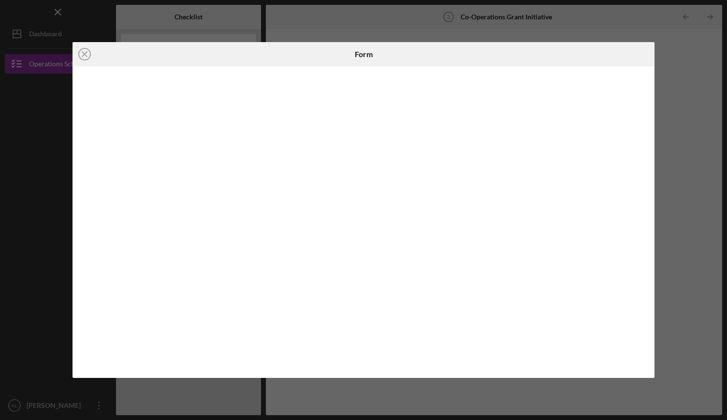
click at [488, 32] on div "Icon/Close Form" at bounding box center [363, 210] width 727 height 420
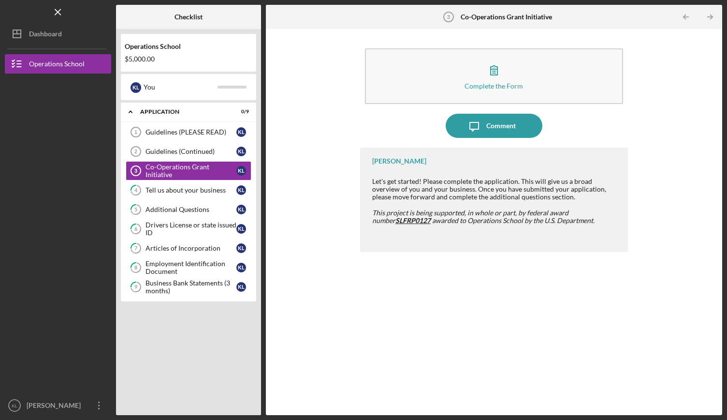
click at [204, 328] on div "Icon/Expander Application 0 / 9 Guidelines (PLEASE READ) 1 Guidelines (PLEASE R…" at bounding box center [188, 257] width 135 height 308
click at [212, 283] on div "Business Bank Statements (3 months)" at bounding box center [191, 286] width 91 height 15
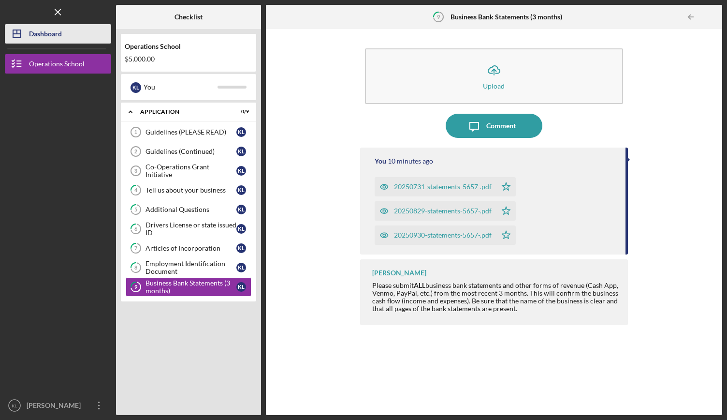
click at [48, 40] on div "Dashboard" at bounding box center [45, 35] width 33 height 22
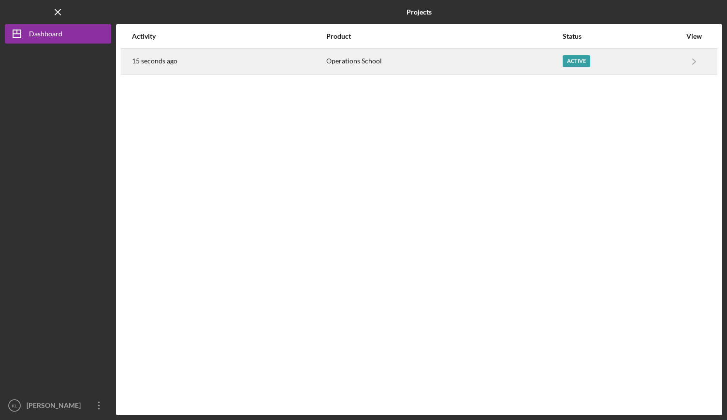
click at [587, 61] on div "Active" at bounding box center [577, 61] width 28 height 12
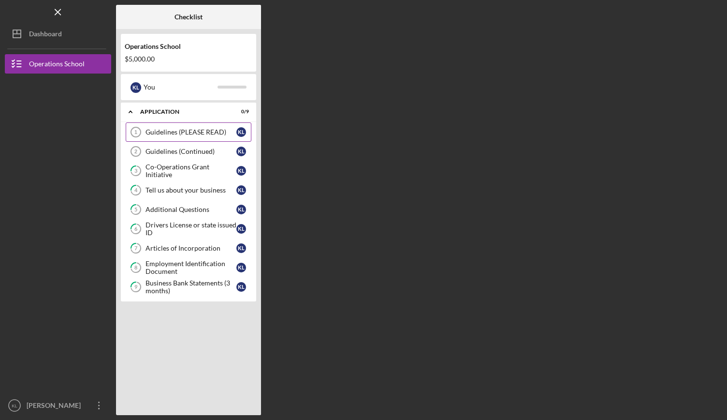
click at [201, 131] on div "Guidelines (PLEASE READ)" at bounding box center [191, 132] width 91 height 8
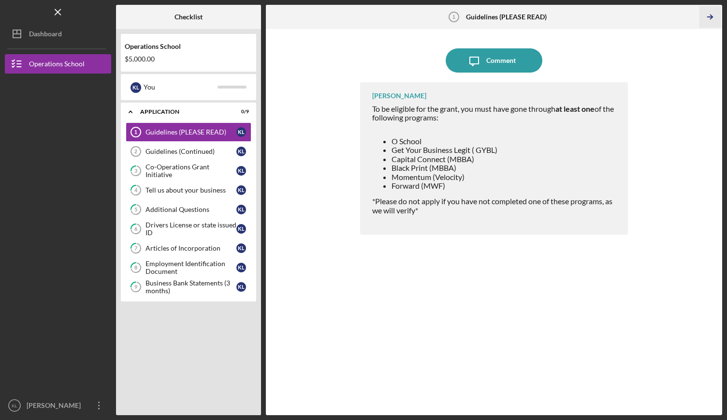
click at [709, 20] on icon "Icon/Table Pagination Arrow" at bounding box center [711, 17] width 22 height 22
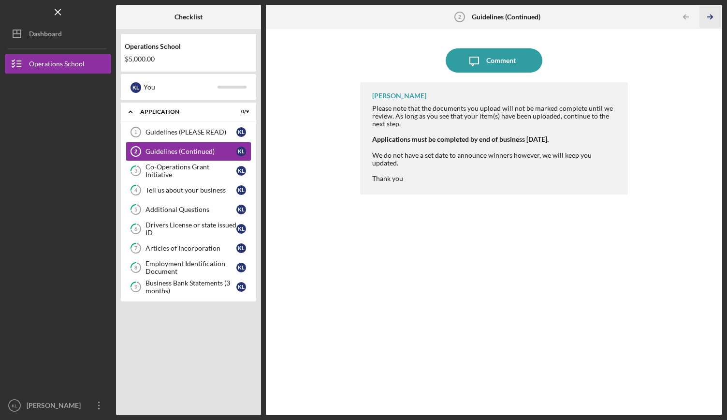
click at [711, 17] on line "button" at bounding box center [710, 17] width 5 height 0
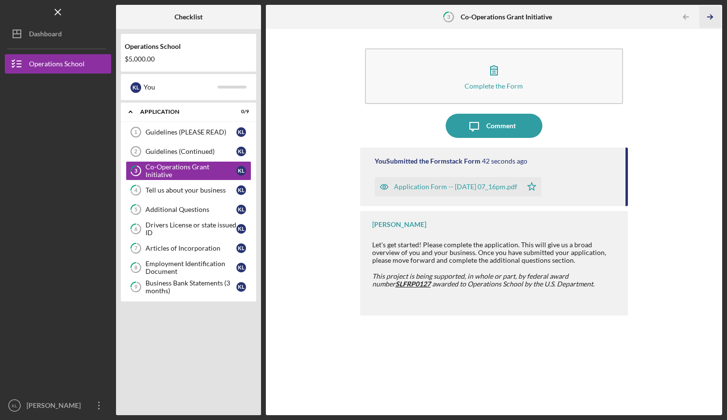
click at [713, 16] on polyline "button" at bounding box center [711, 17] width 2 height 4
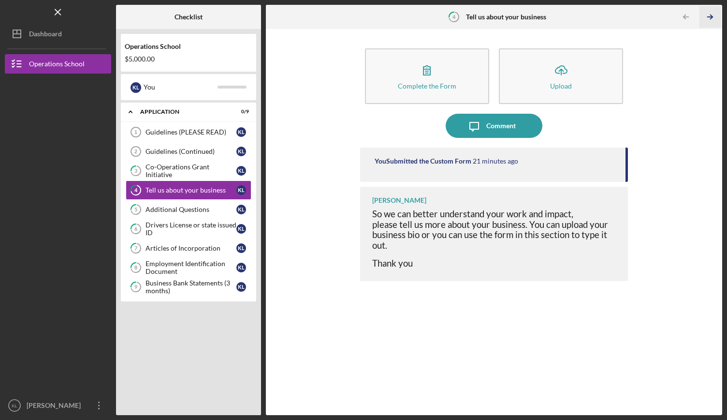
click at [711, 17] on line "button" at bounding box center [710, 17] width 5 height 0
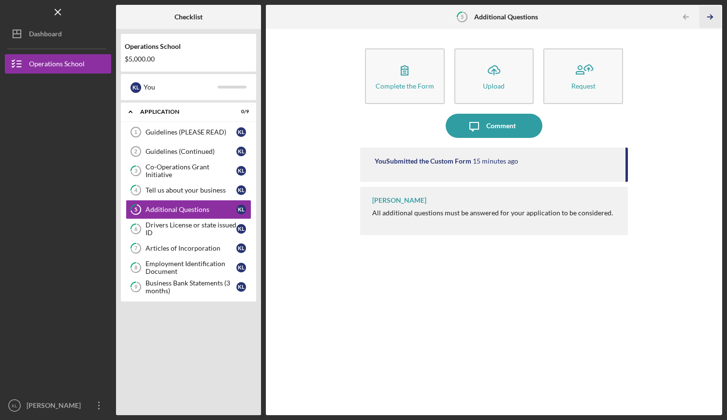
click at [711, 17] on line "button" at bounding box center [710, 17] width 5 height 0
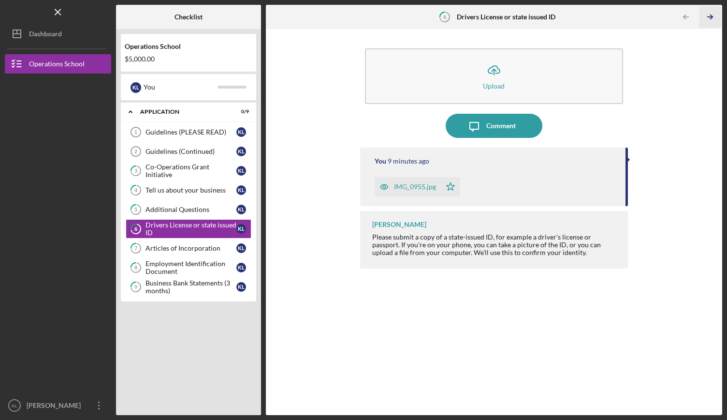
click at [714, 20] on icon "Icon/Table Pagination Arrow" at bounding box center [711, 17] width 22 height 22
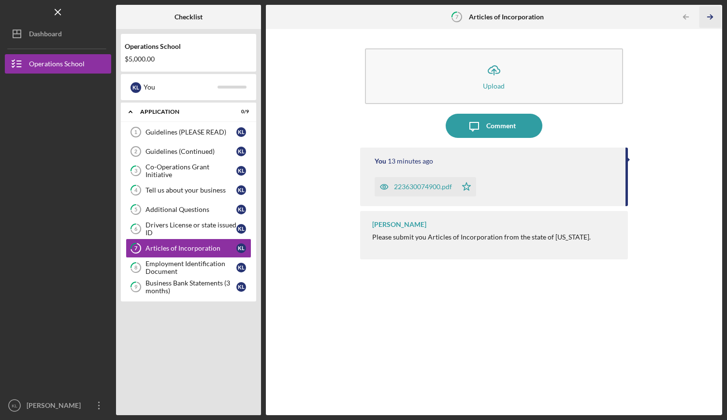
click at [720, 20] on icon "Icon/Table Pagination Arrow" at bounding box center [711, 17] width 22 height 22
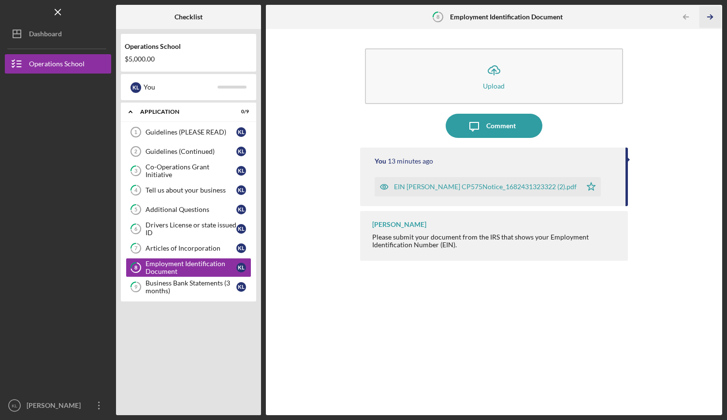
click at [719, 20] on icon "Icon/Table Pagination Arrow" at bounding box center [711, 17] width 22 height 22
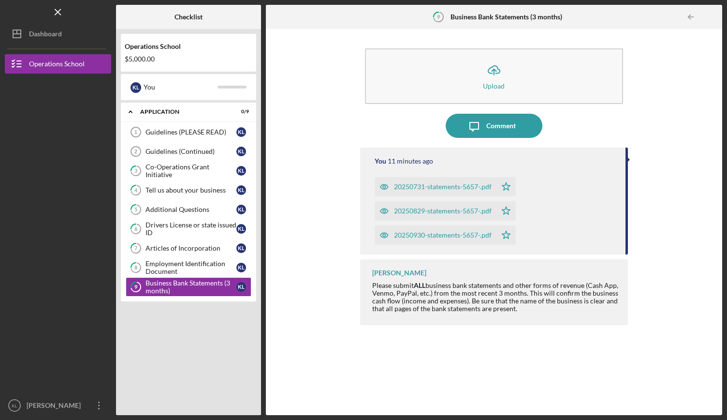
click at [717, 20] on div at bounding box center [712, 16] width 19 height 19
click at [58, 12] on line "button" at bounding box center [57, 11] width 5 height 5
